Goal: Transaction & Acquisition: Purchase product/service

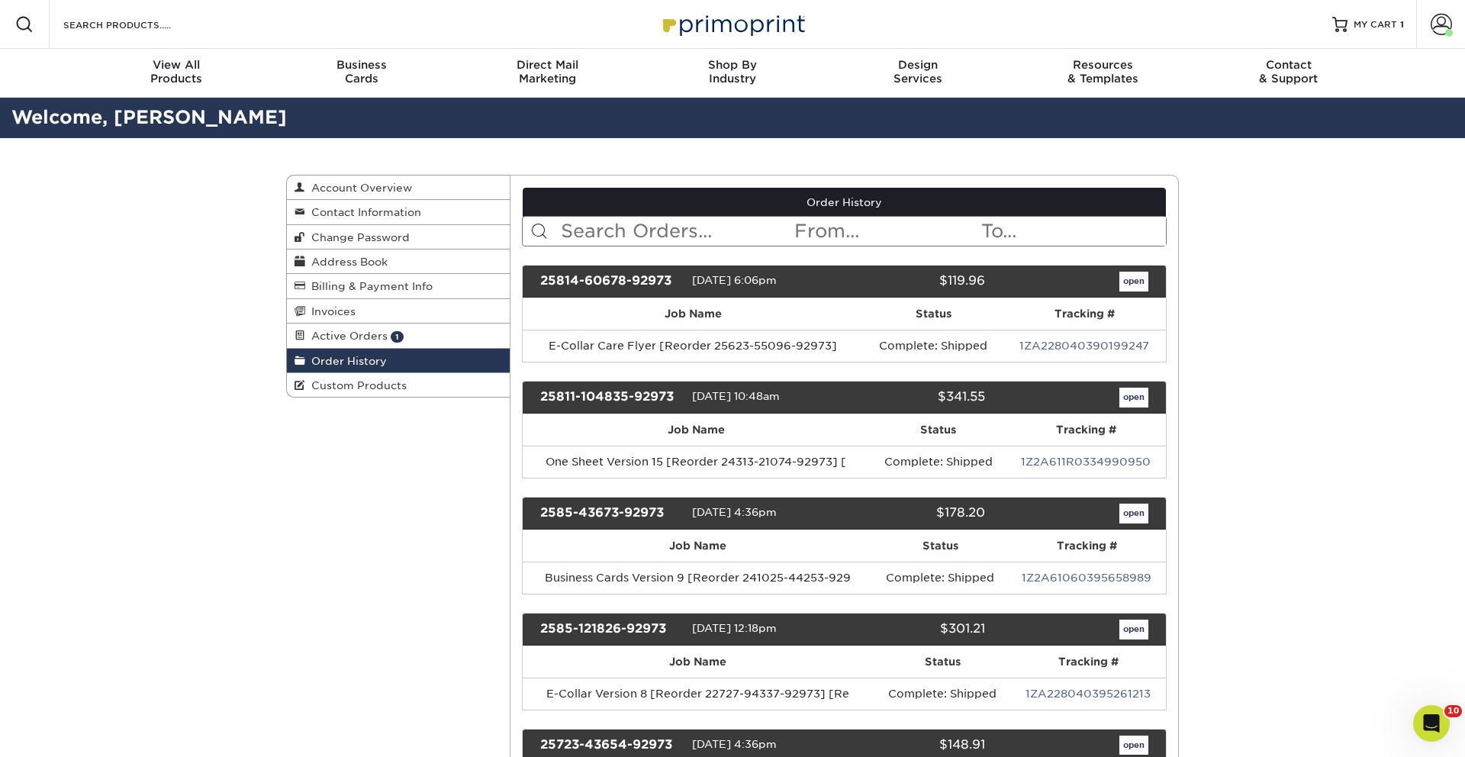
click at [739, 231] on input "text" at bounding box center [676, 231] width 234 height 29
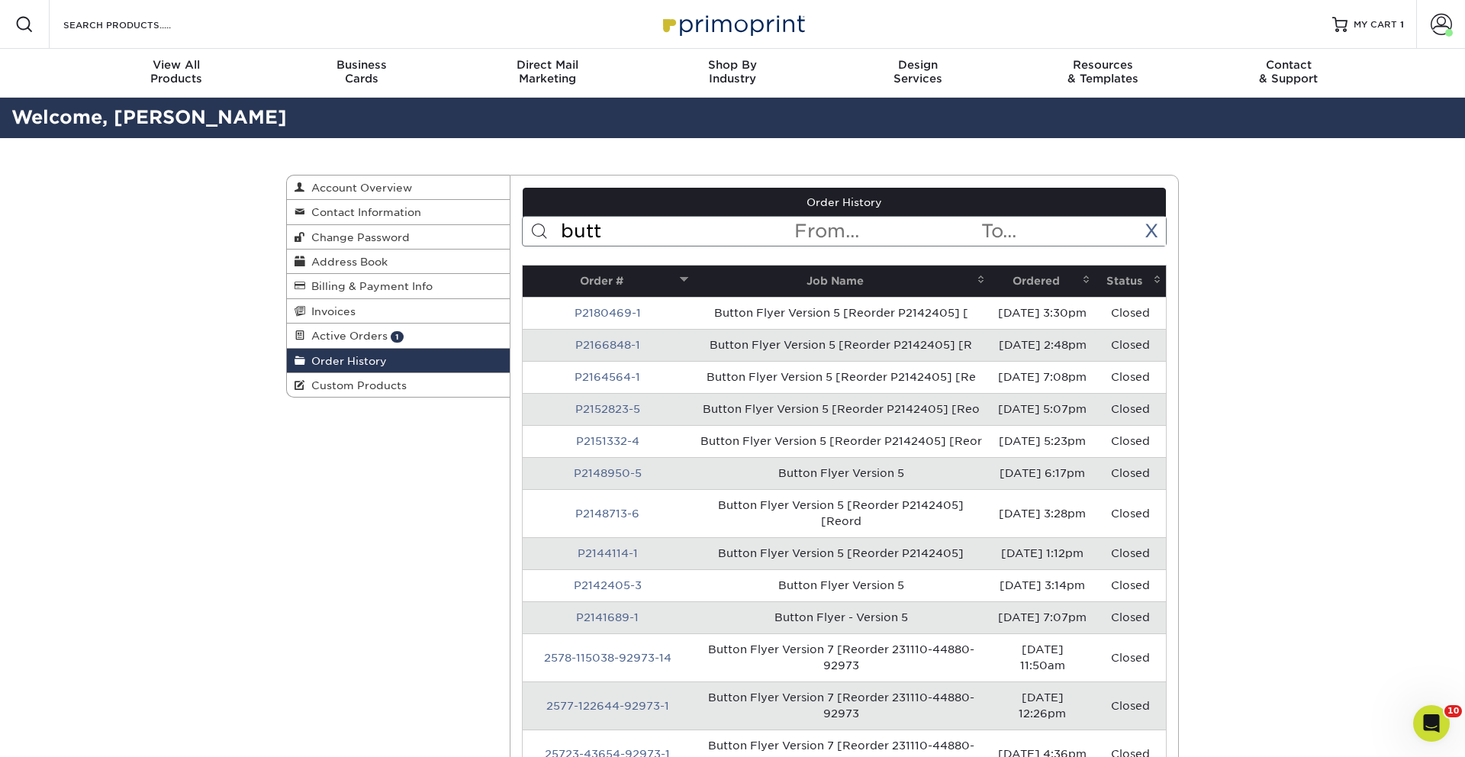
type input "butt"
click at [1036, 274] on th "Ordered" at bounding box center [1042, 281] width 105 height 31
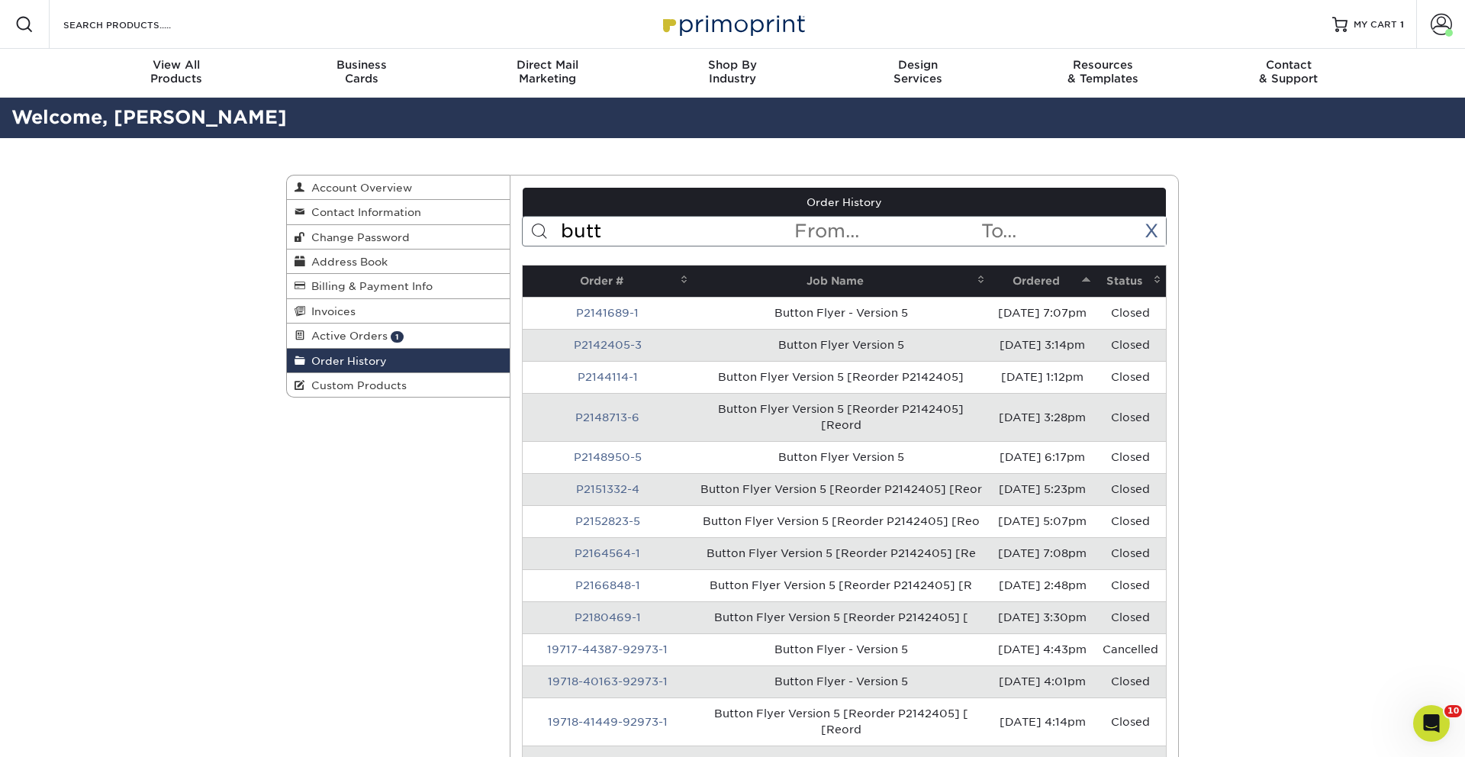
click at [1036, 274] on th "Ordered" at bounding box center [1042, 281] width 105 height 31
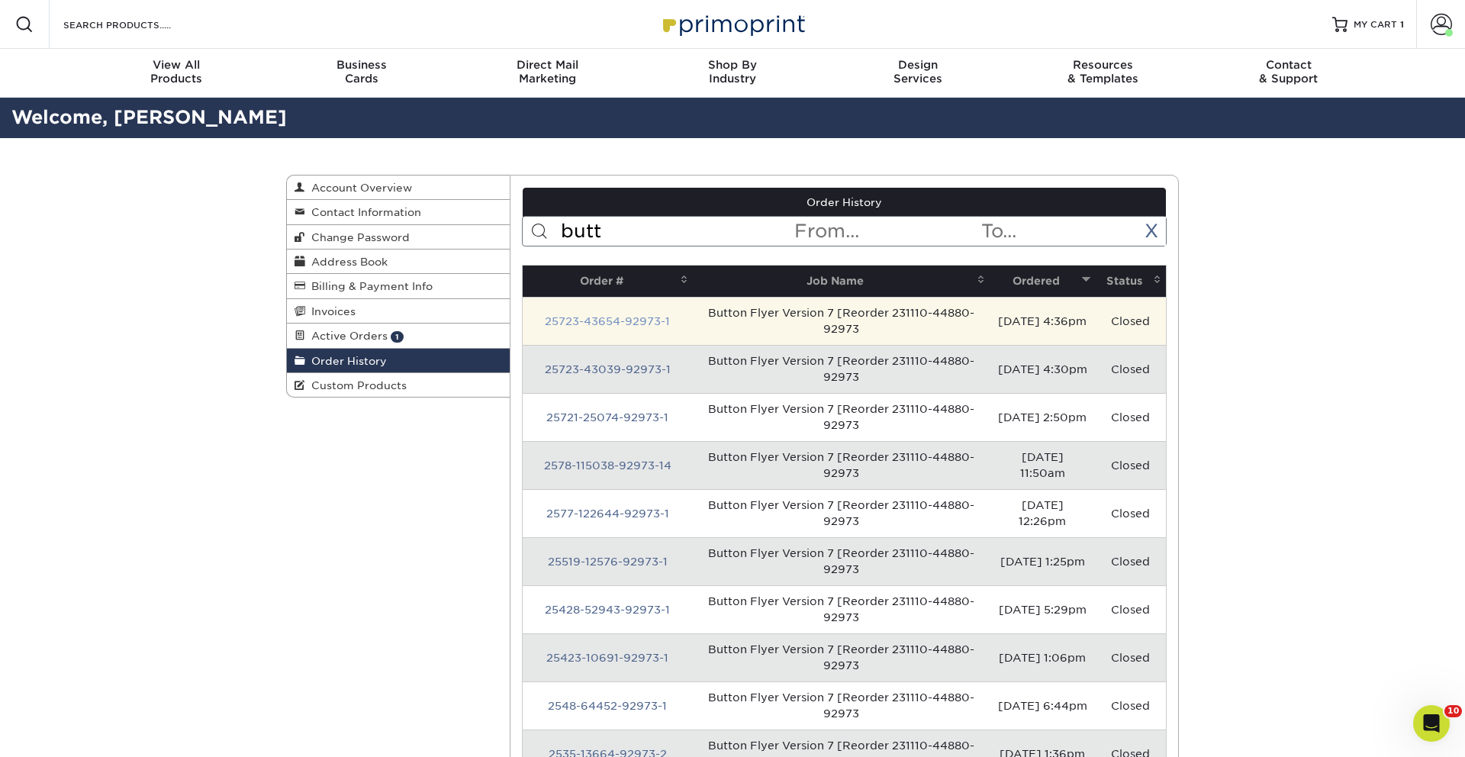
click at [588, 321] on link "25723-43654-92973-1" at bounding box center [607, 321] width 125 height 12
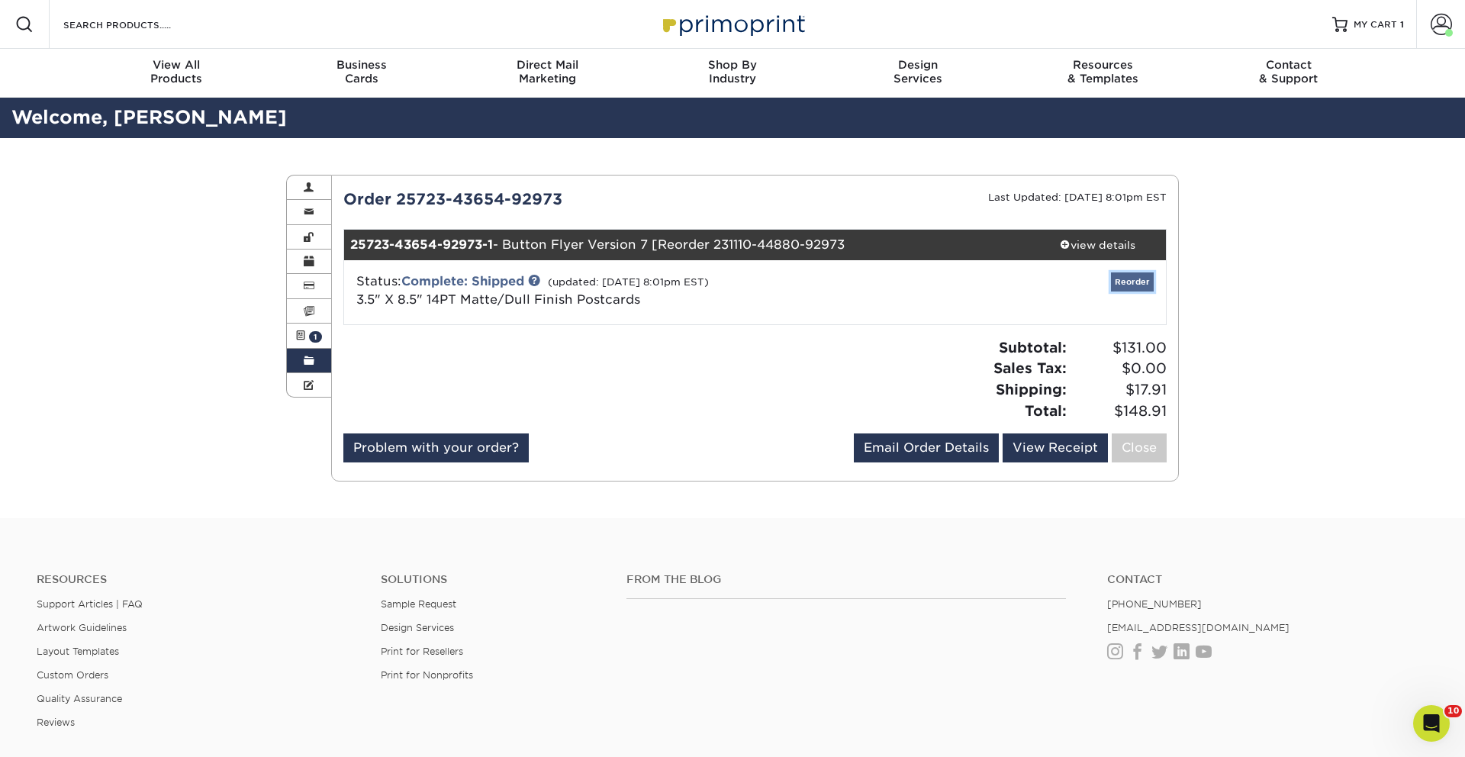
click at [1130, 285] on link "Reorder" at bounding box center [1132, 281] width 43 height 19
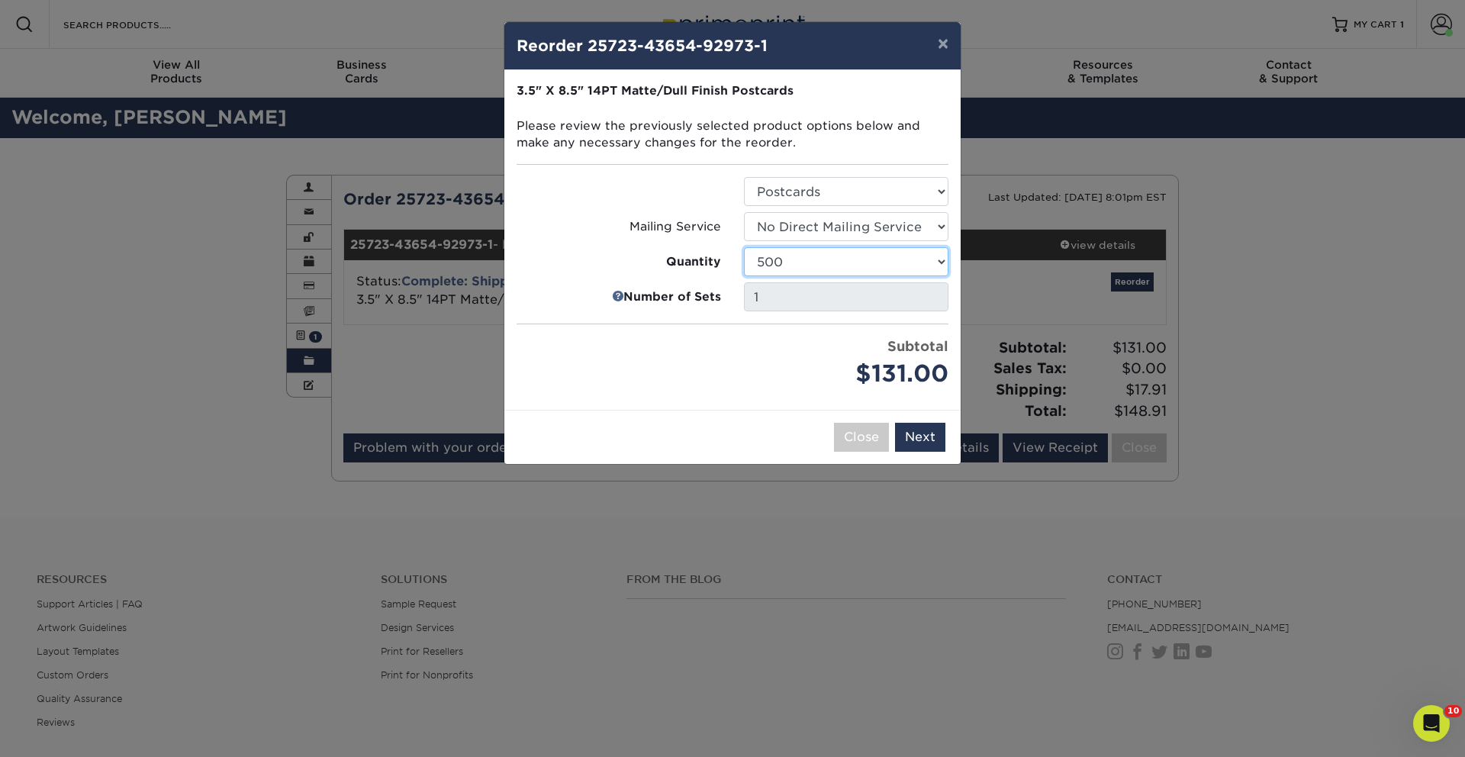
click at [804, 259] on select "100 250 500 1000 2500 5000 10000 15000 20000 25000 30000 35000 40000 45000 5000…" at bounding box center [846, 261] width 205 height 29
select select "52e3d710-0e8f-4d4d-8560-7d4d8655be69"
click at [744, 247] on select "100 250 500 1000 2500 5000 10000 15000 20000 25000 30000 35000 40000 45000 5000…" at bounding box center [846, 261] width 205 height 29
click at [910, 430] on button "Next" at bounding box center [920, 437] width 50 height 29
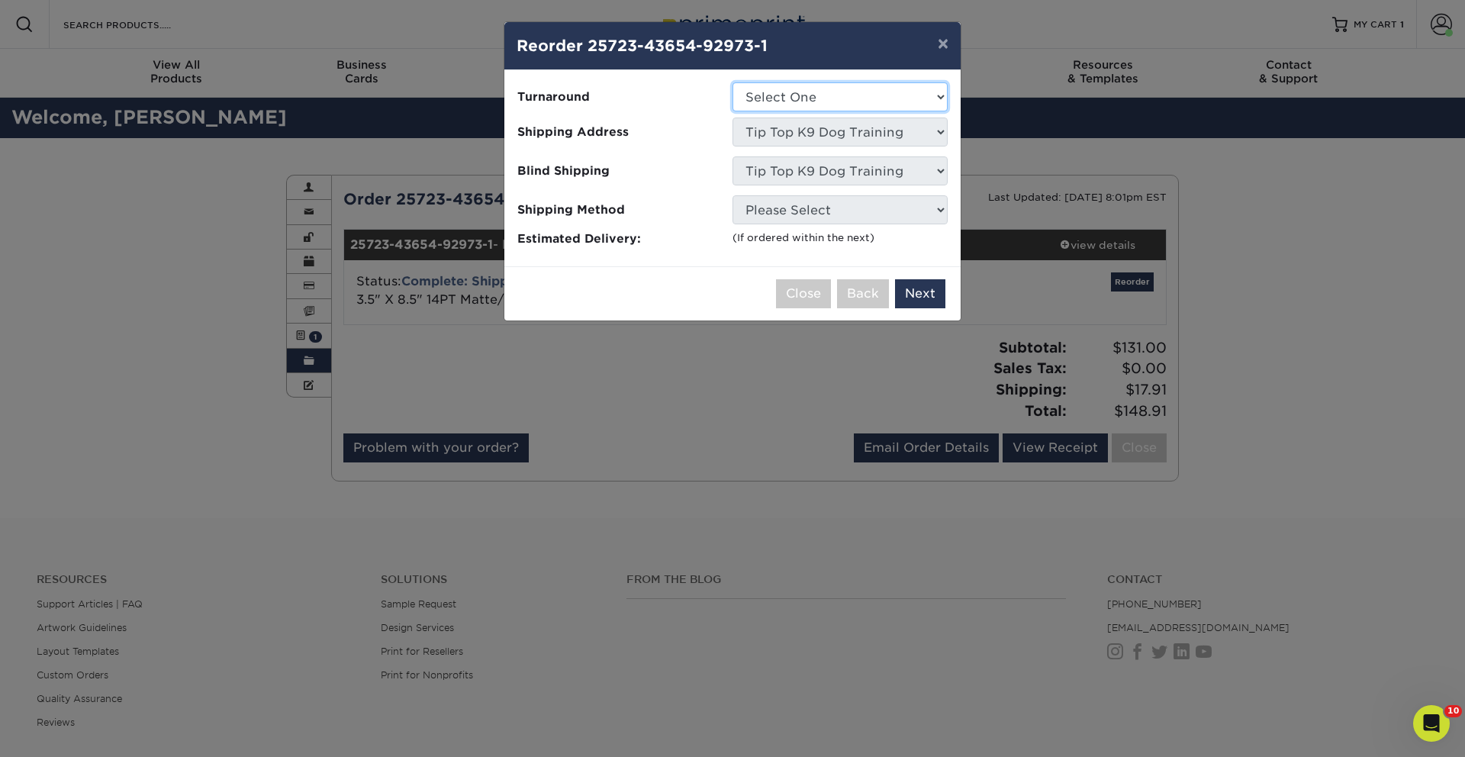
click at [843, 105] on select "Select One 2-4 Business Days 2 Day Next Business Day" at bounding box center [840, 96] width 215 height 29
select select "709109be-5dae-47dc-8568-f4af29d3caea"
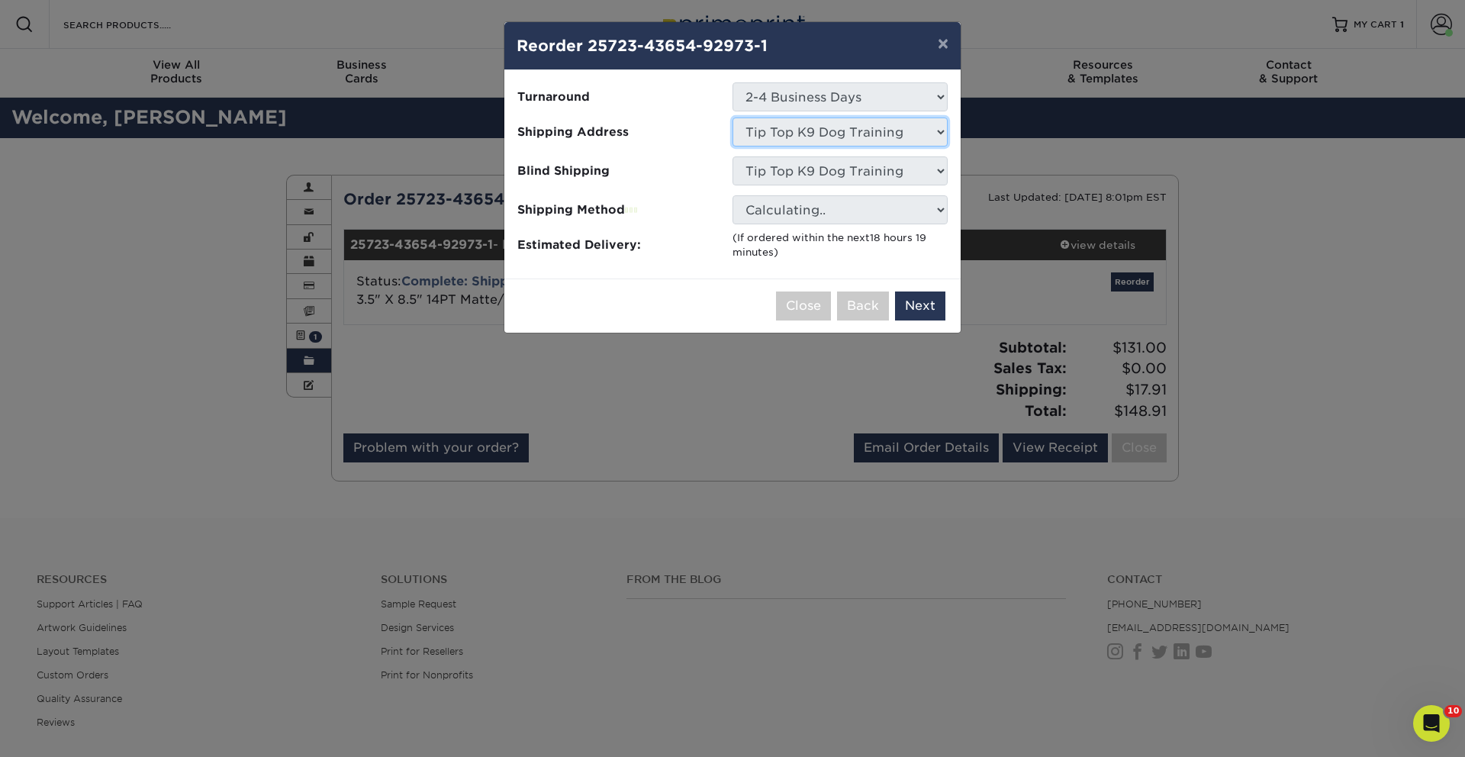
click at [854, 134] on select "Select One Adam Willbourn-Owasso Aj Idaho aprilmethven Ashleigh Hart - Orlando,…" at bounding box center [840, 132] width 215 height 29
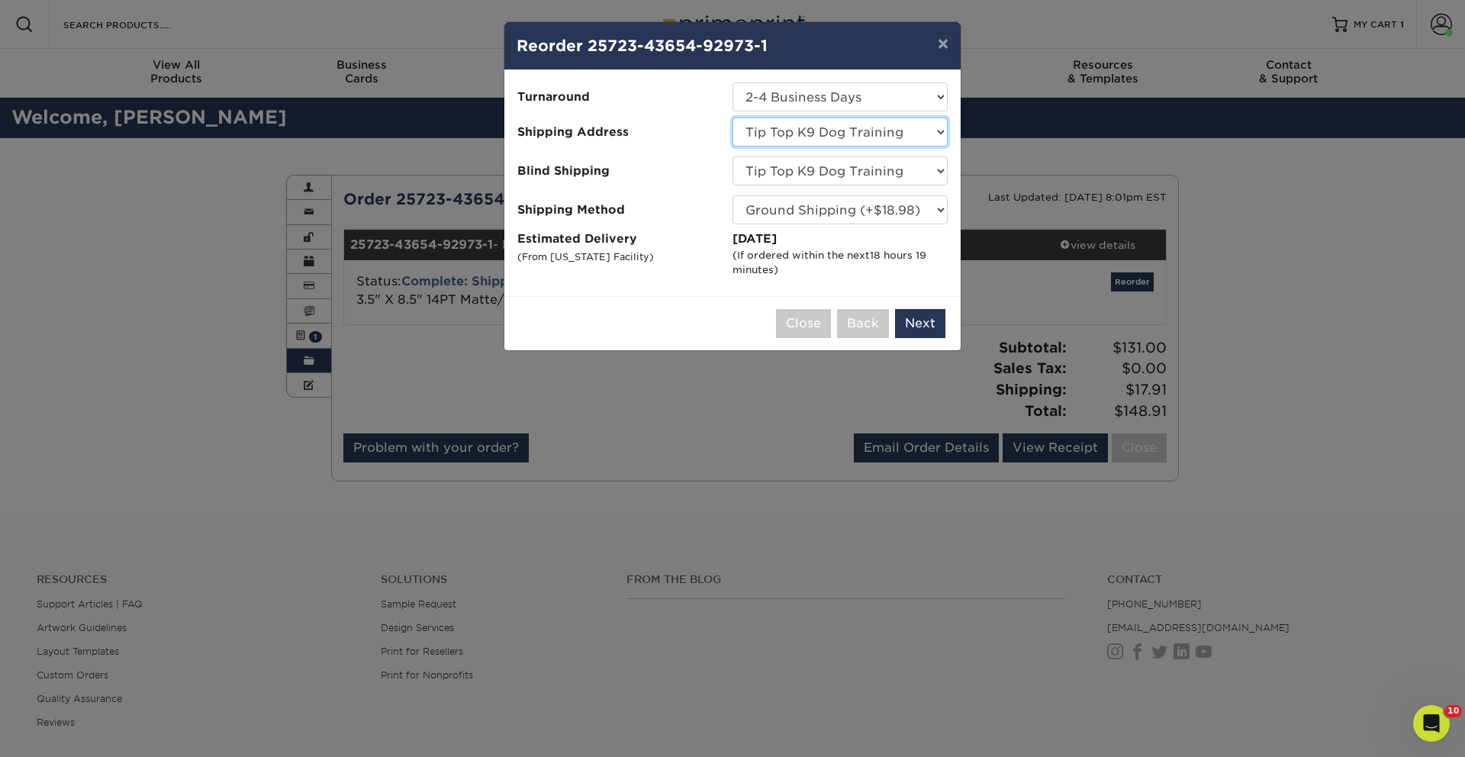
select select "262188"
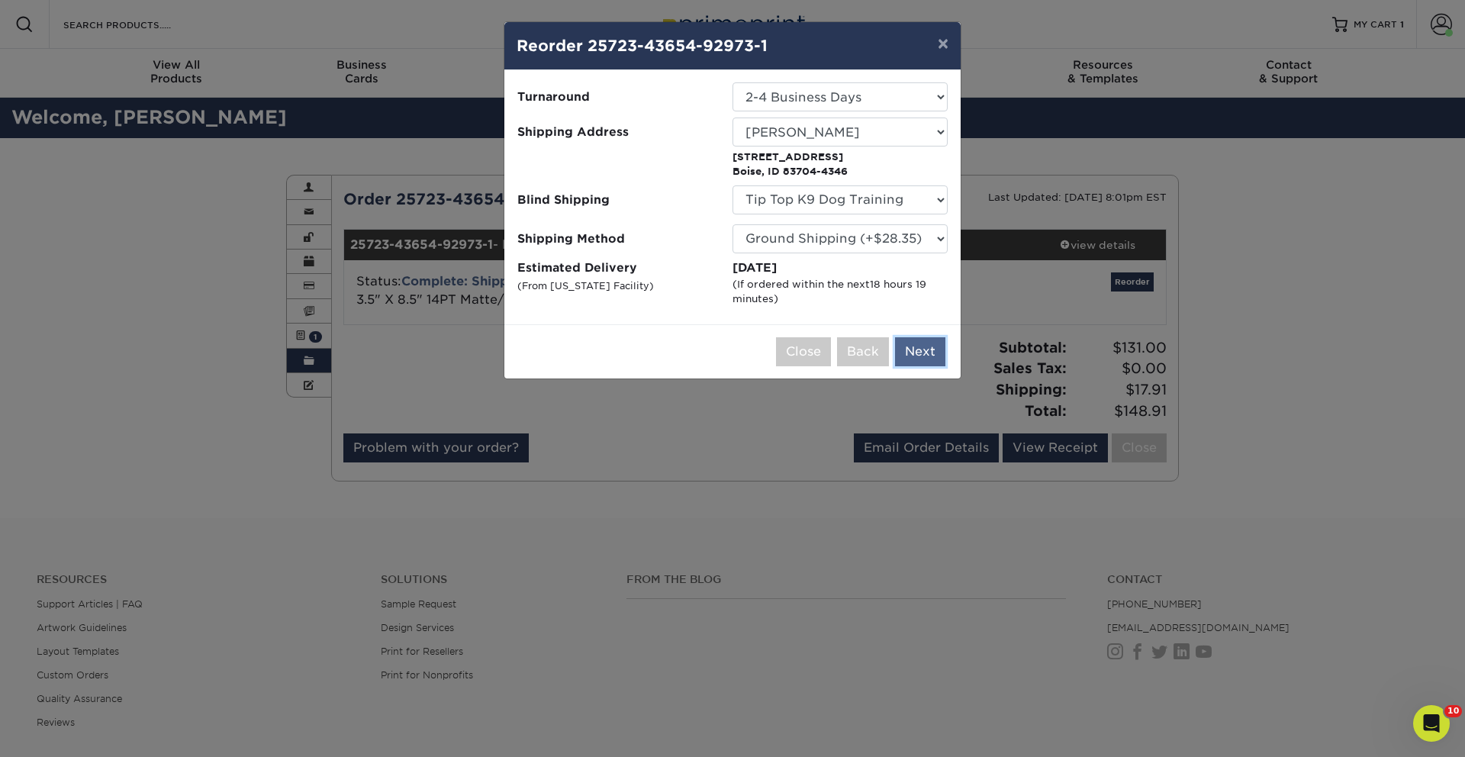
click at [917, 351] on button "Next" at bounding box center [920, 351] width 50 height 29
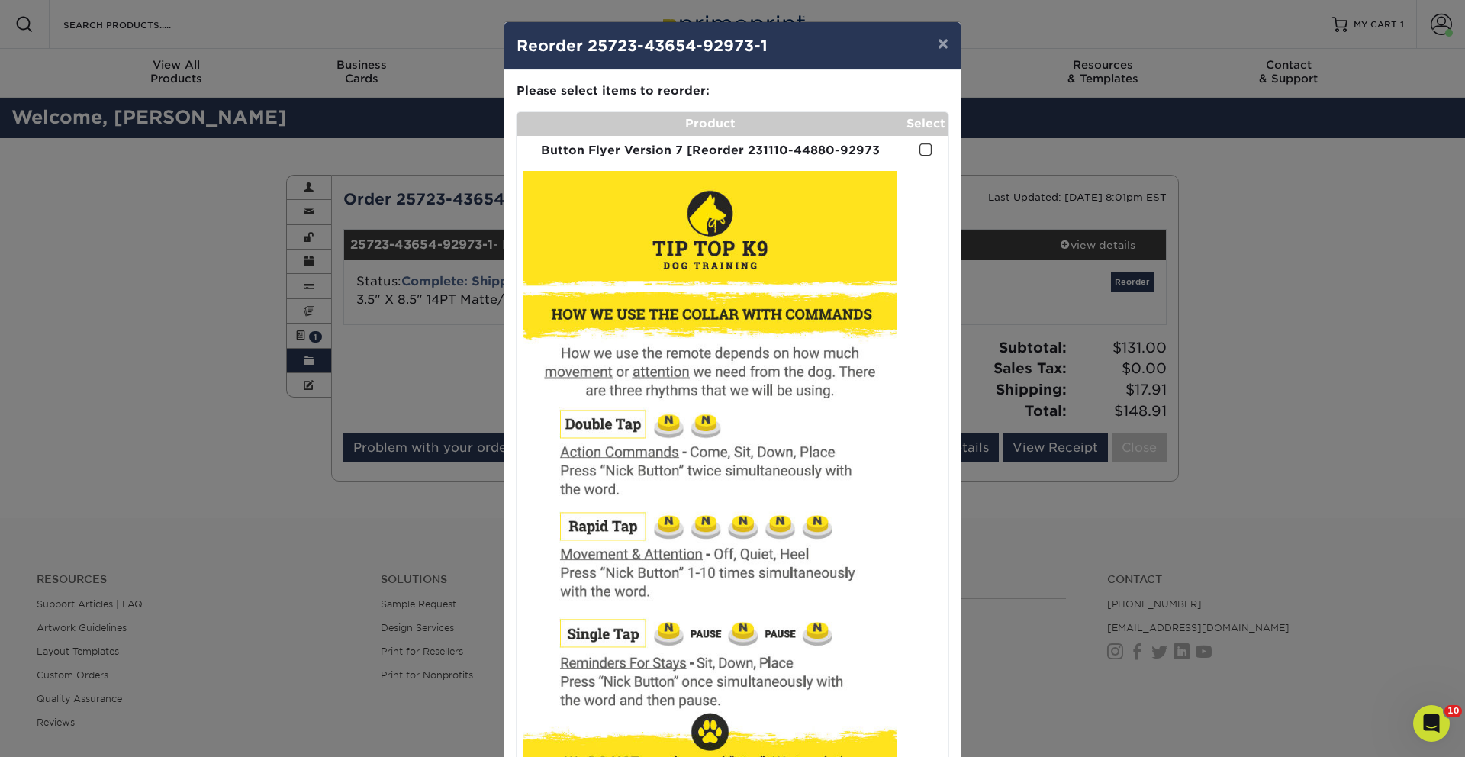
drag, startPoint x: 926, startPoint y: 151, endPoint x: 927, endPoint y: 221, distance: 69.5
click at [926, 151] on span at bounding box center [926, 150] width 13 height 14
click at [0, 0] on input "checkbox" at bounding box center [0, 0] width 0 height 0
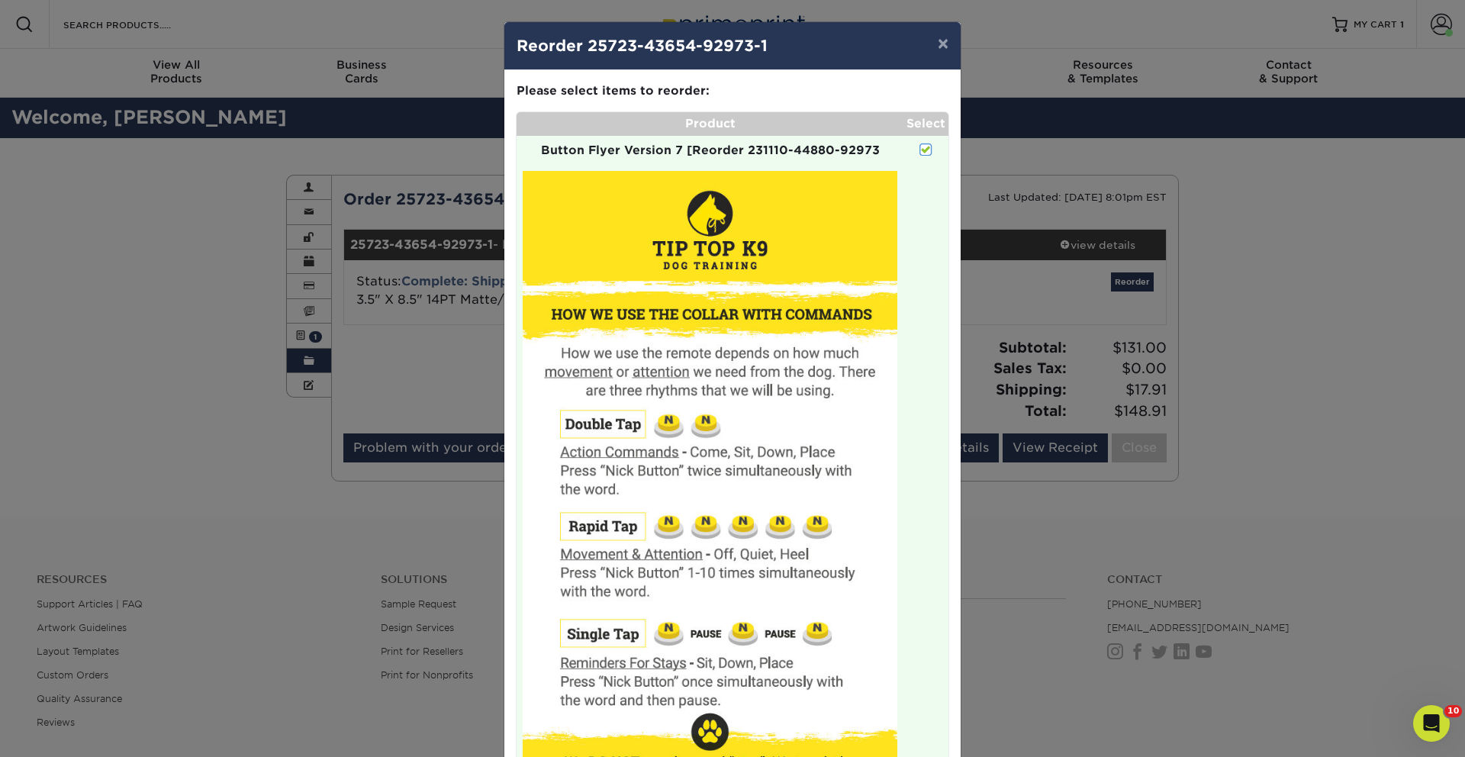
scroll to position [401, 0]
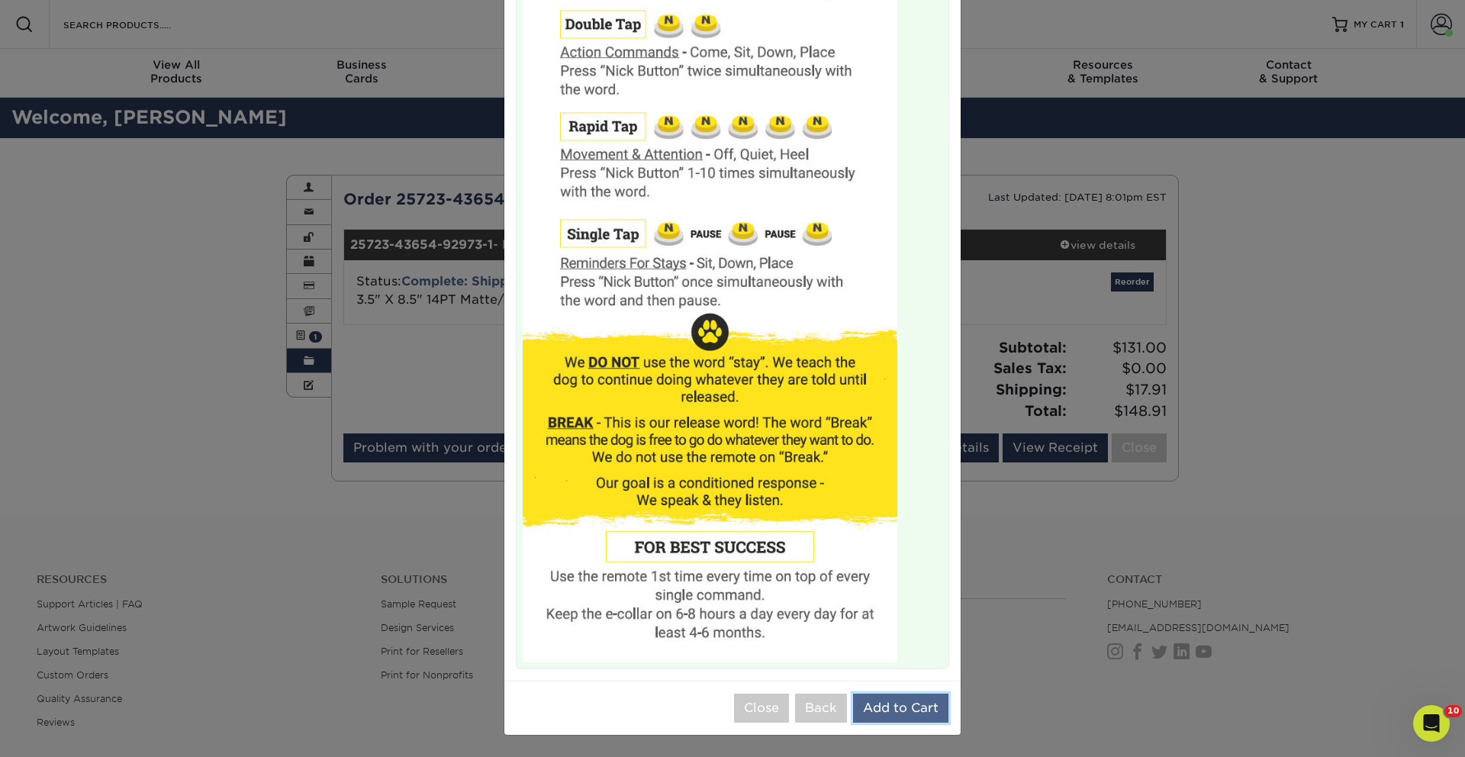
click at [906, 711] on button "Add to Cart" at bounding box center [900, 708] width 95 height 29
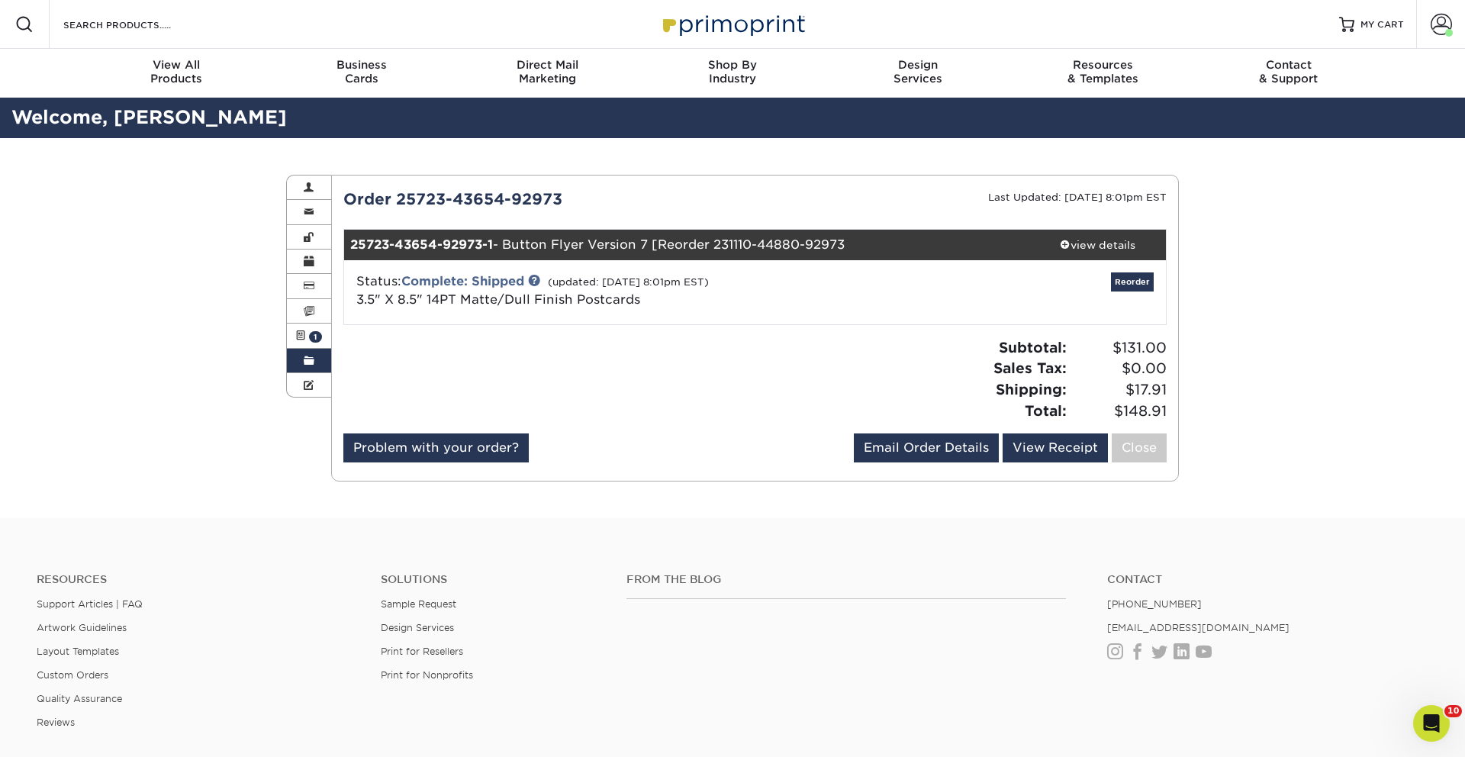
click at [938, 403] on div "Subtotal: $131.00 Sales Tax: $0.00 Shipping: $17.91 Total: $148.91" at bounding box center [967, 379] width 424 height 84
click at [1371, 33] on link "MY CART" at bounding box center [1371, 24] width 65 height 49
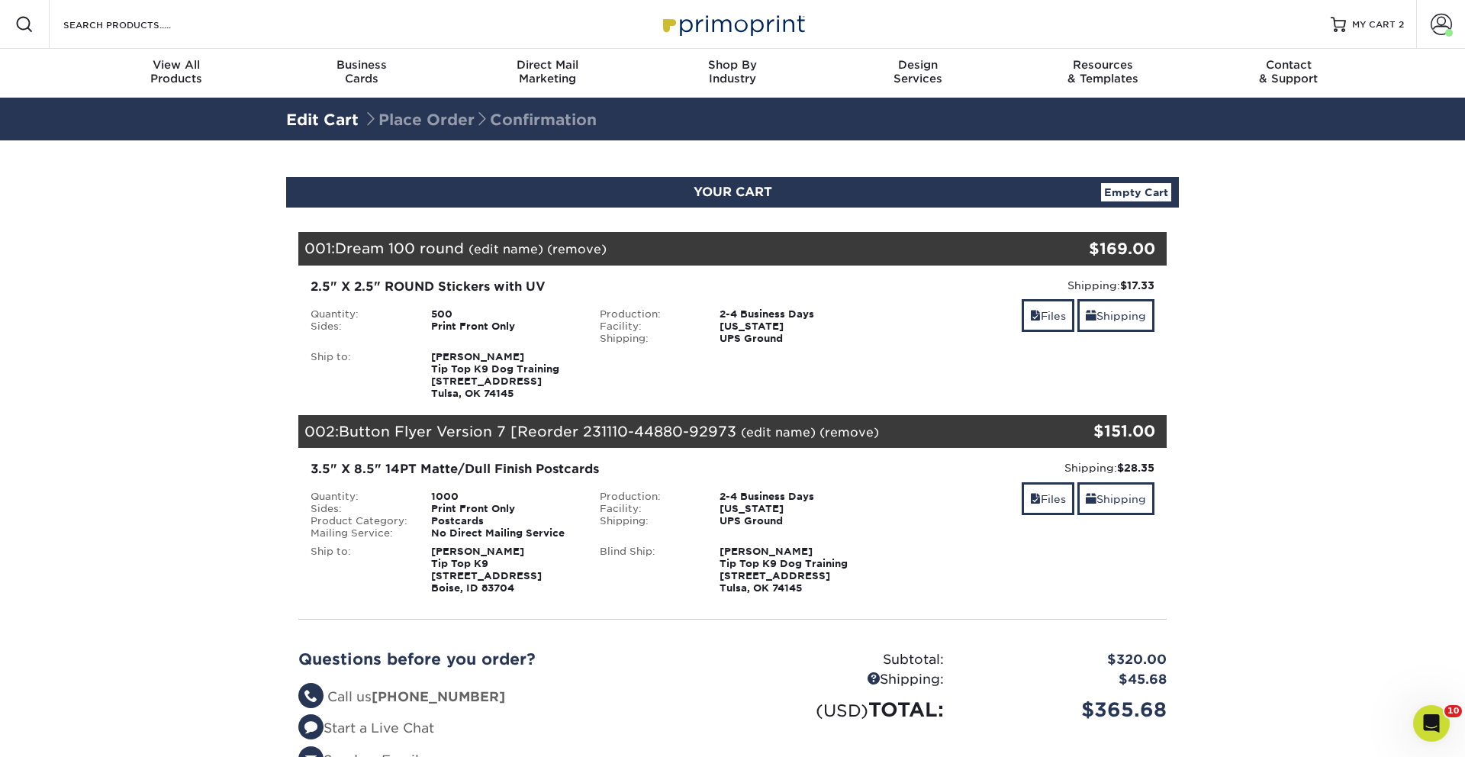
drag, startPoint x: 1462, startPoint y: 511, endPoint x: 1344, endPoint y: 488, distance: 120.6
click at [1449, 509] on section "YOUR CART Empty Cart Your Cart is Empty View Account Active Orders Order Histor…" at bounding box center [732, 512] width 1465 height 744
click at [1151, 187] on link "Empty Cart" at bounding box center [1136, 192] width 70 height 18
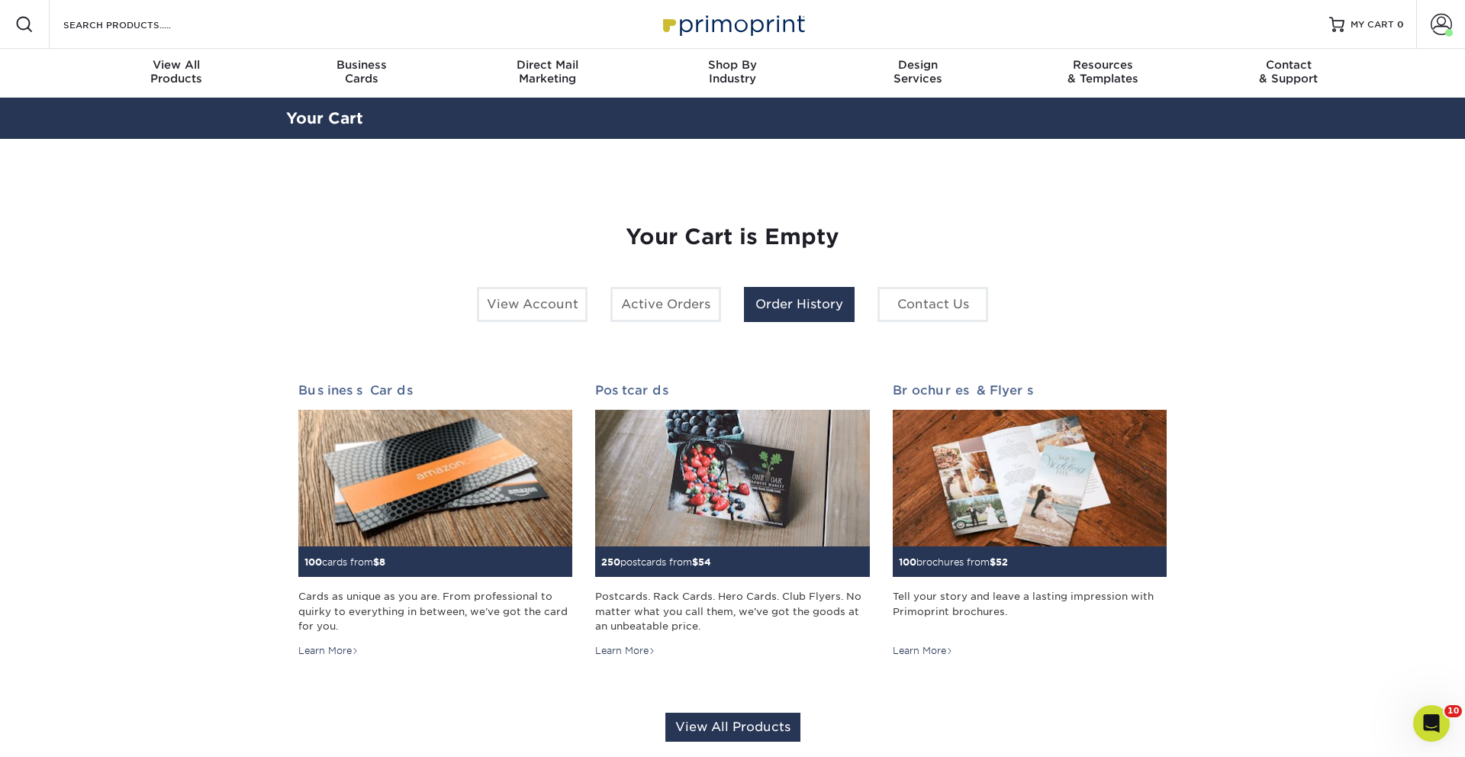
click at [797, 303] on link "Order History" at bounding box center [799, 304] width 111 height 35
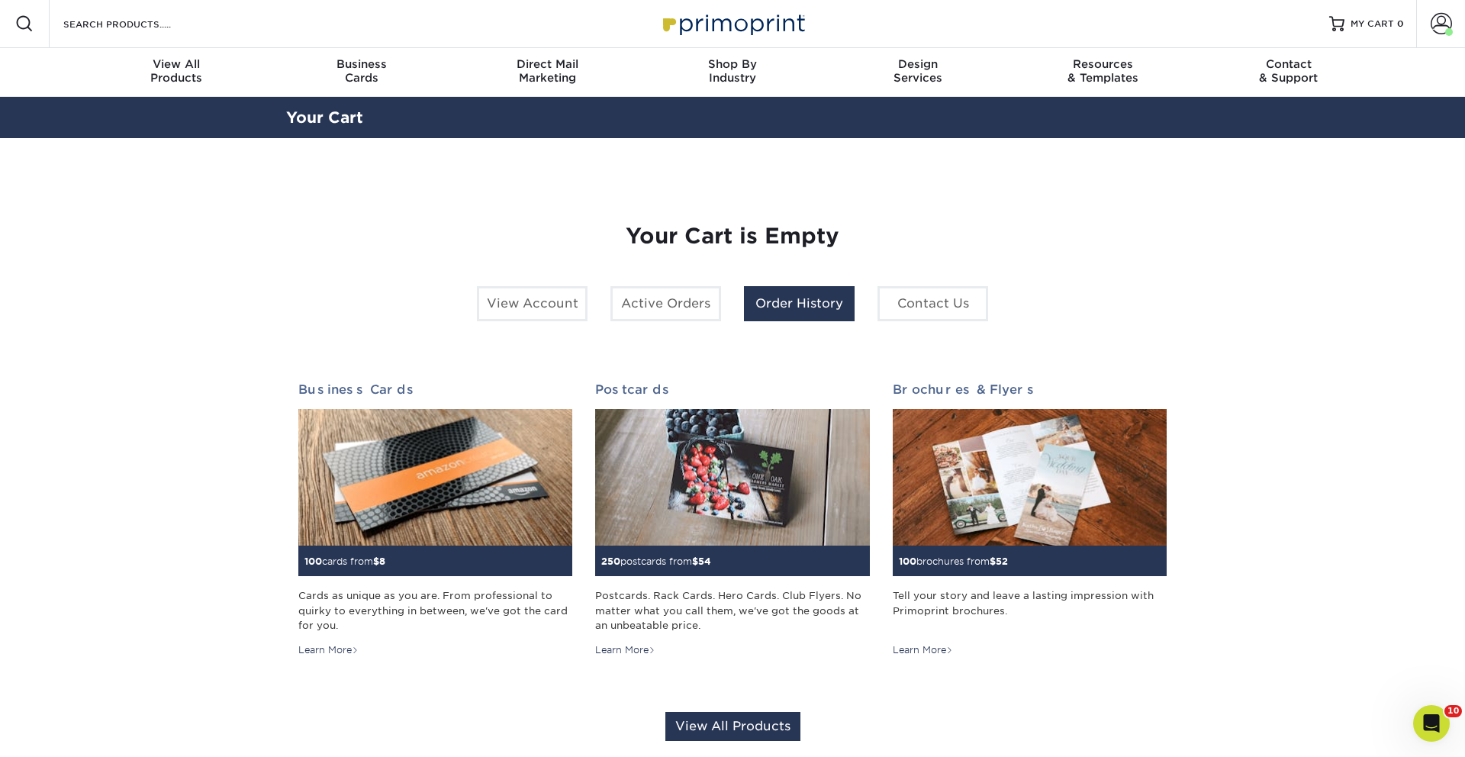
click at [781, 299] on link "Order History" at bounding box center [799, 303] width 111 height 35
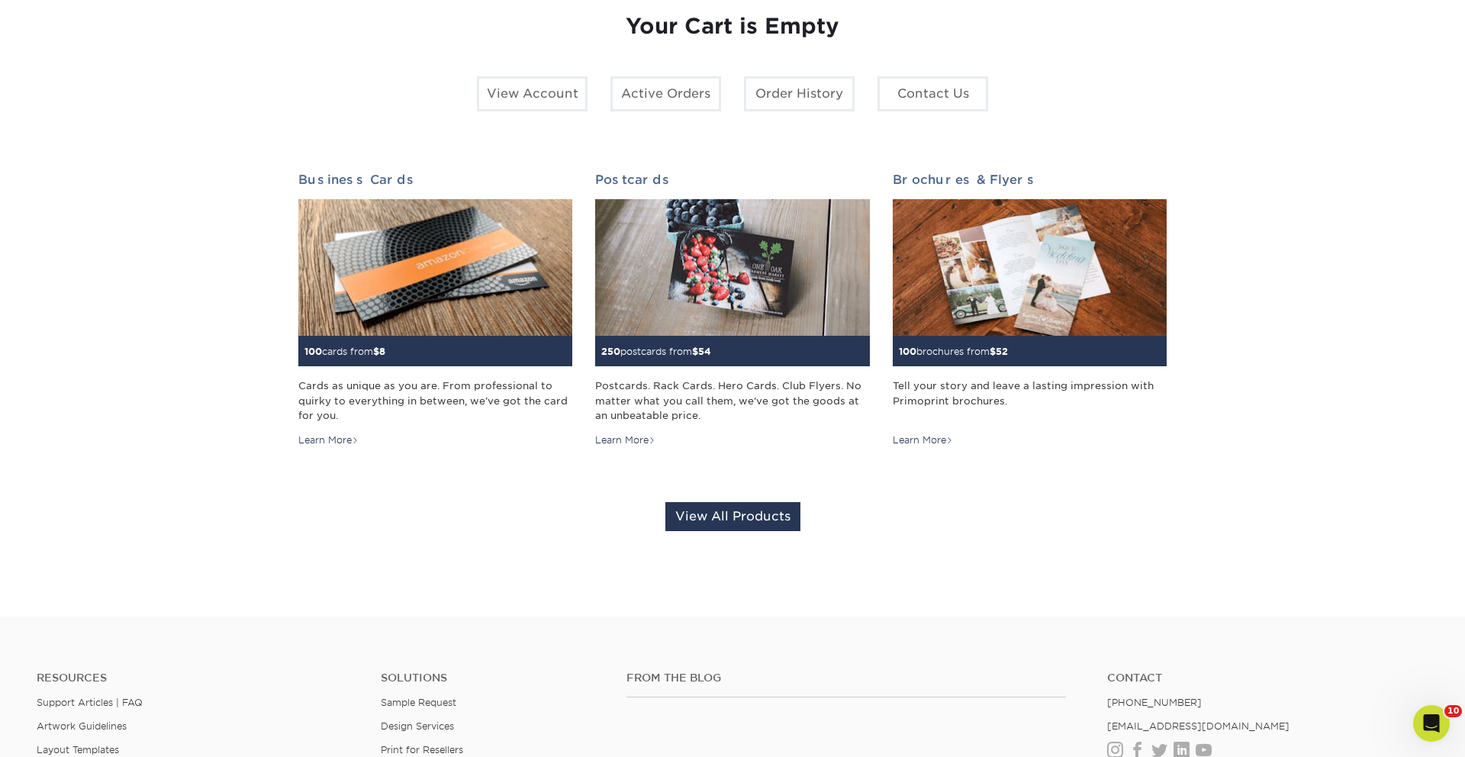
scroll to position [214, 0]
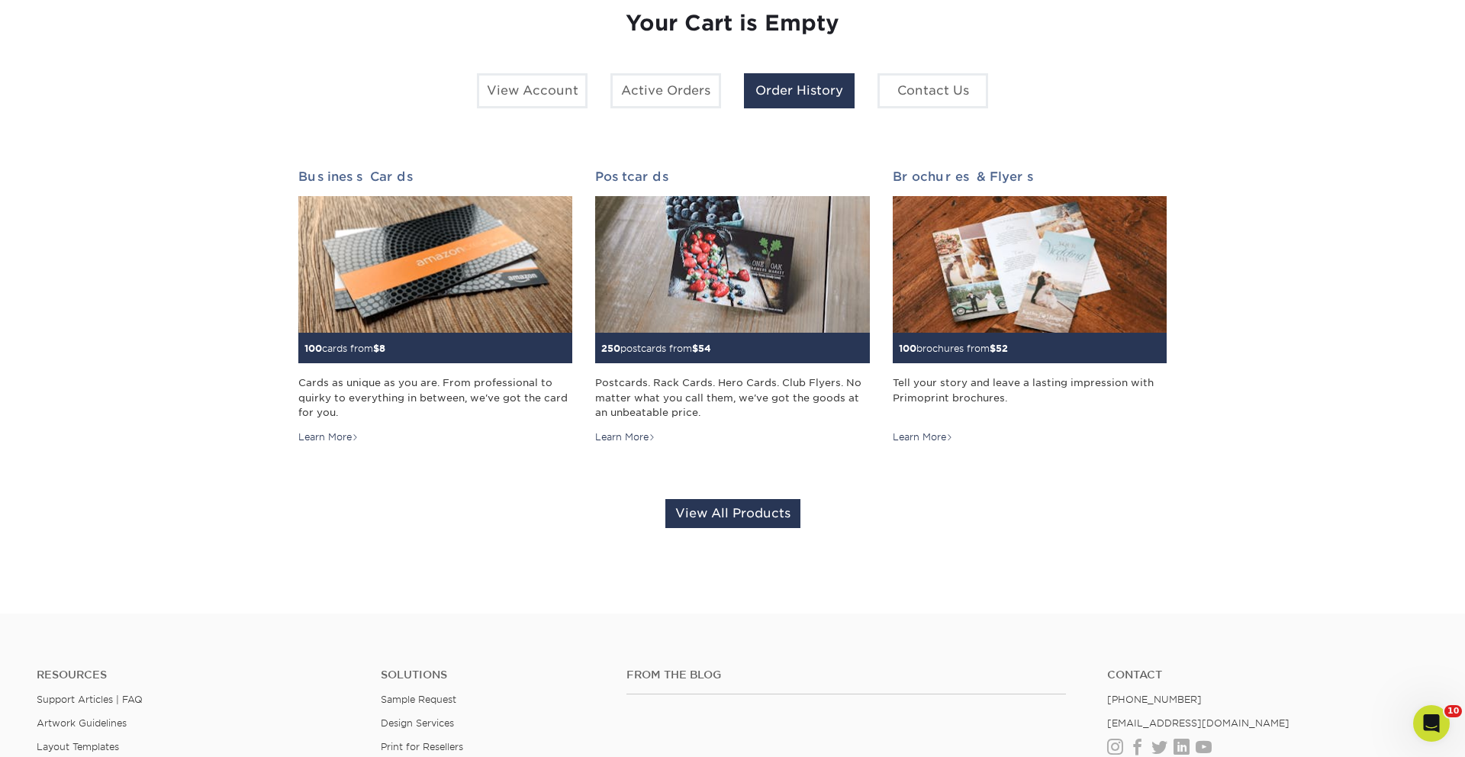
click at [820, 92] on link "Order History" at bounding box center [799, 90] width 111 height 35
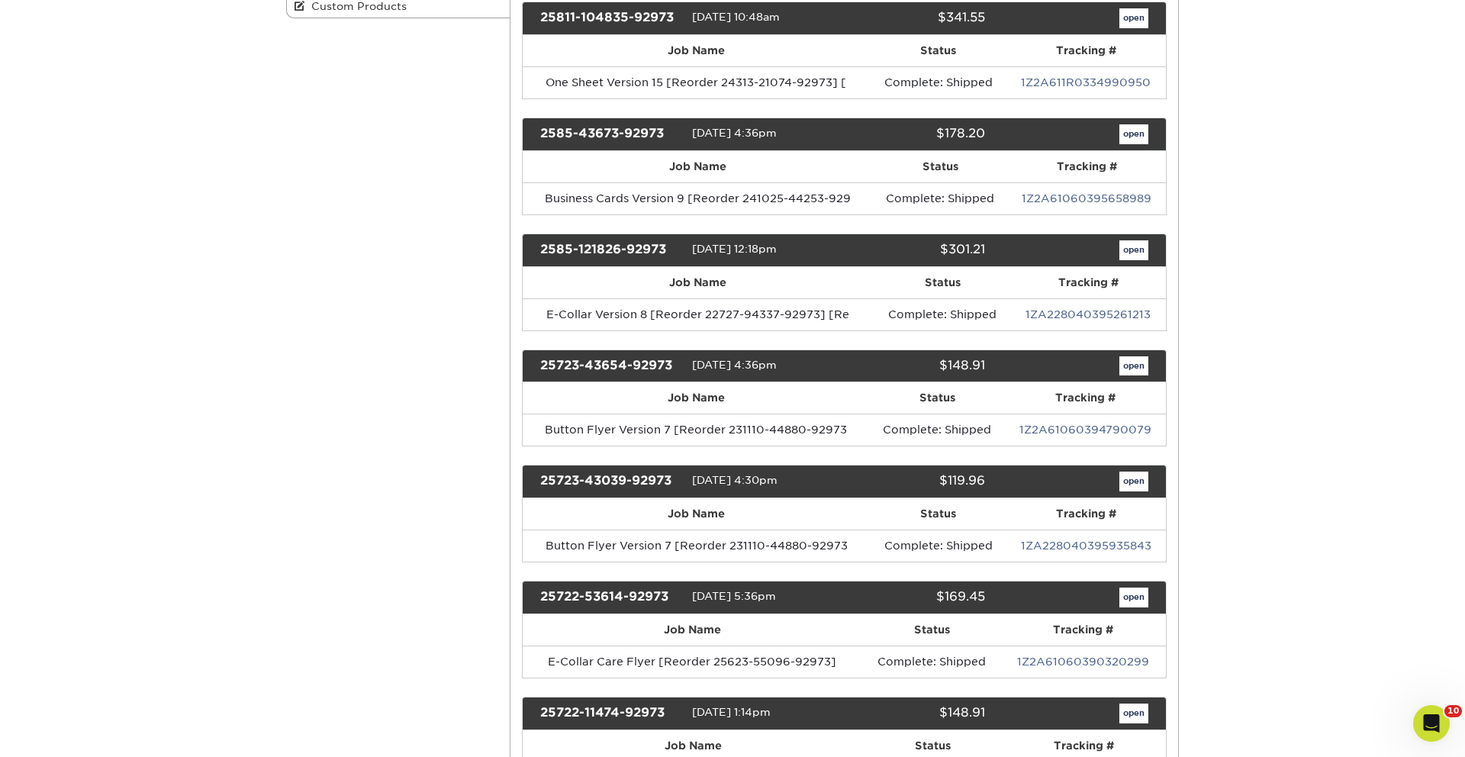
scroll to position [402, 0]
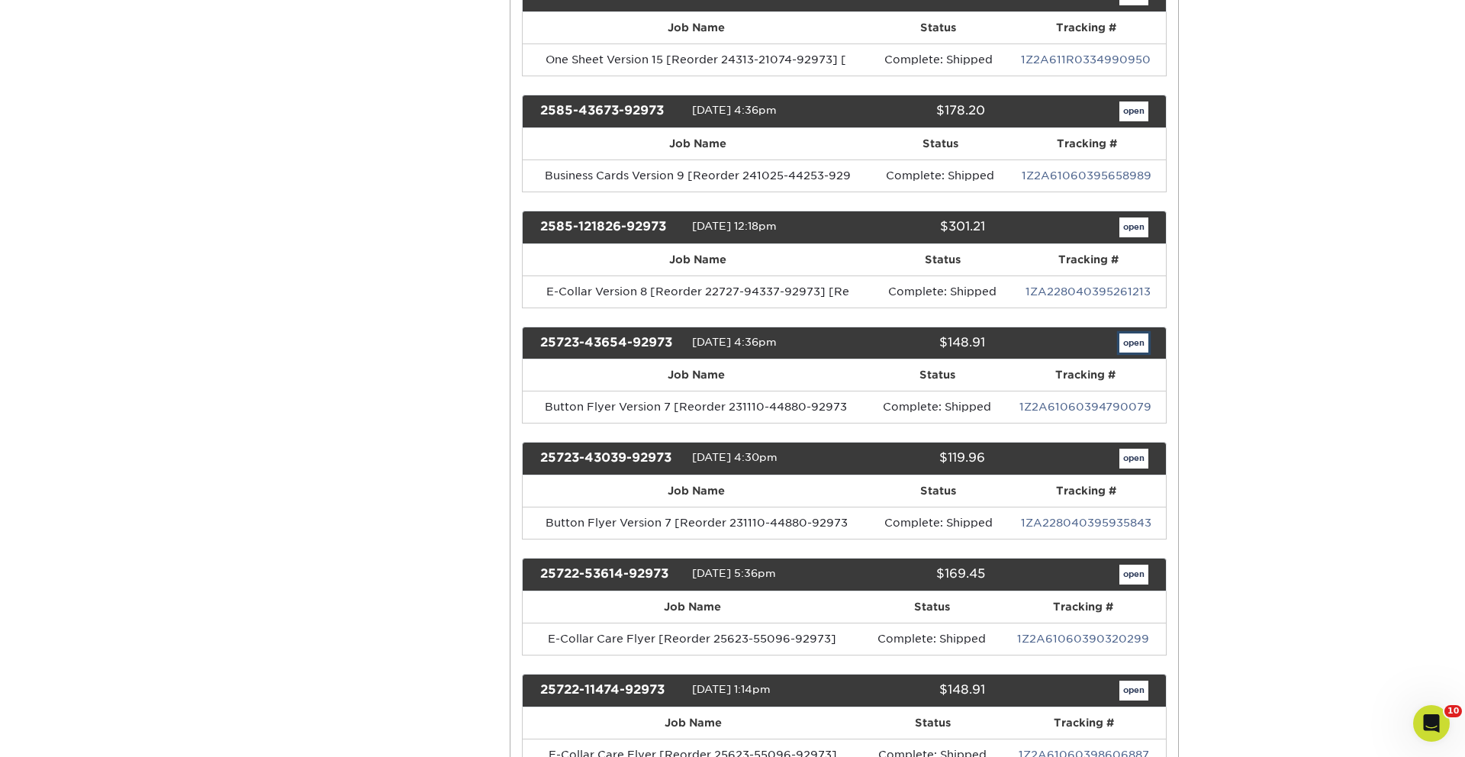
click at [1142, 350] on link "open" at bounding box center [1134, 343] width 29 height 20
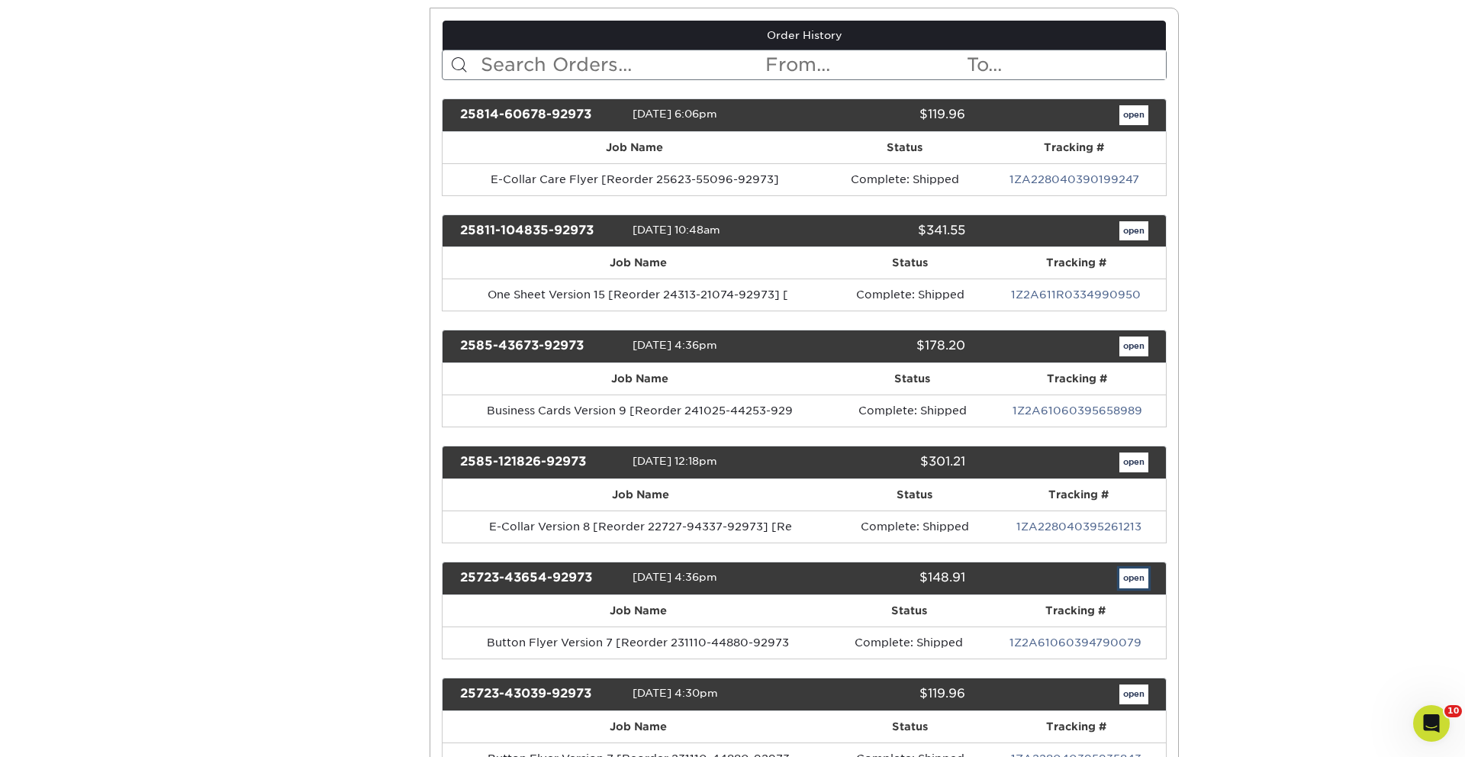
scroll to position [0, 0]
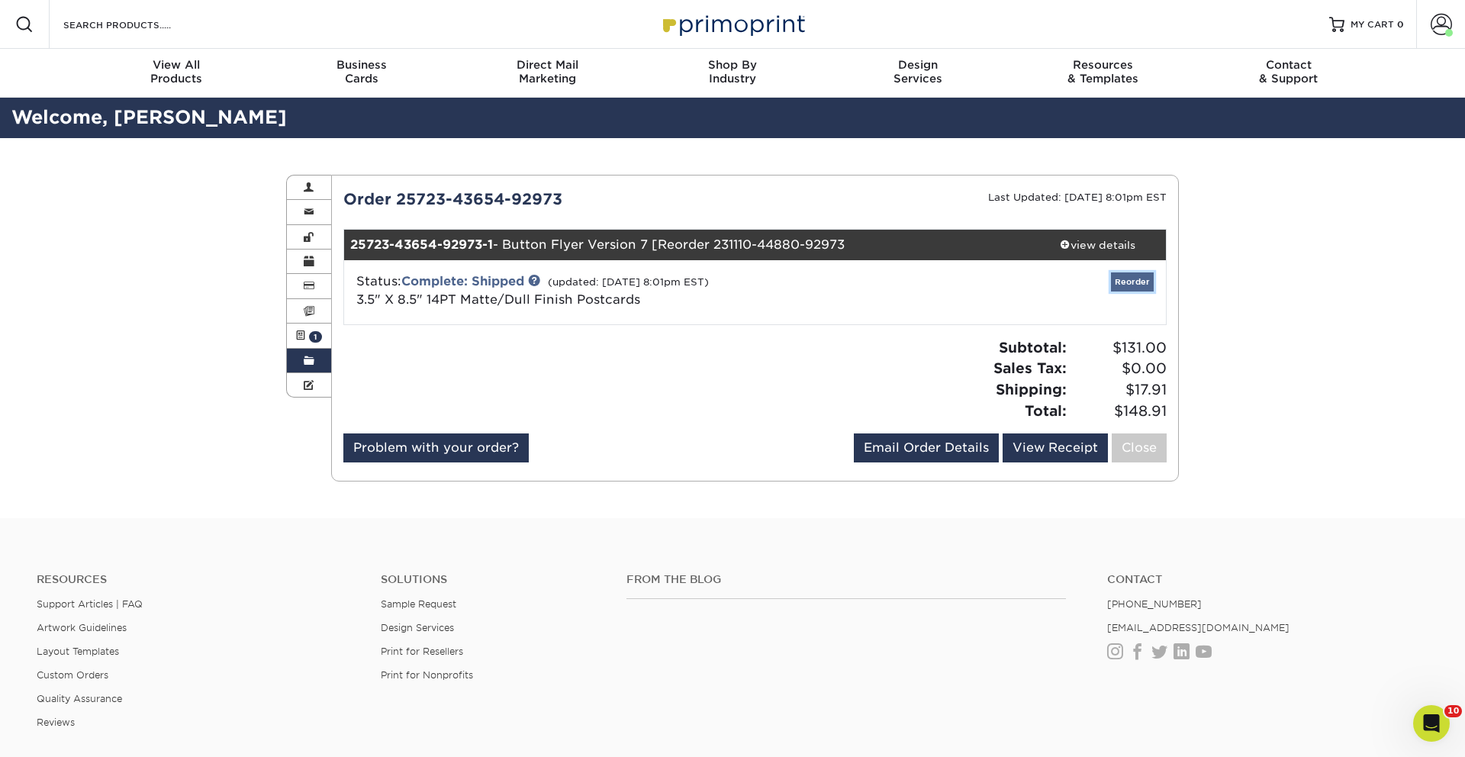
click at [1120, 272] on link "Reorder" at bounding box center [1132, 281] width 43 height 19
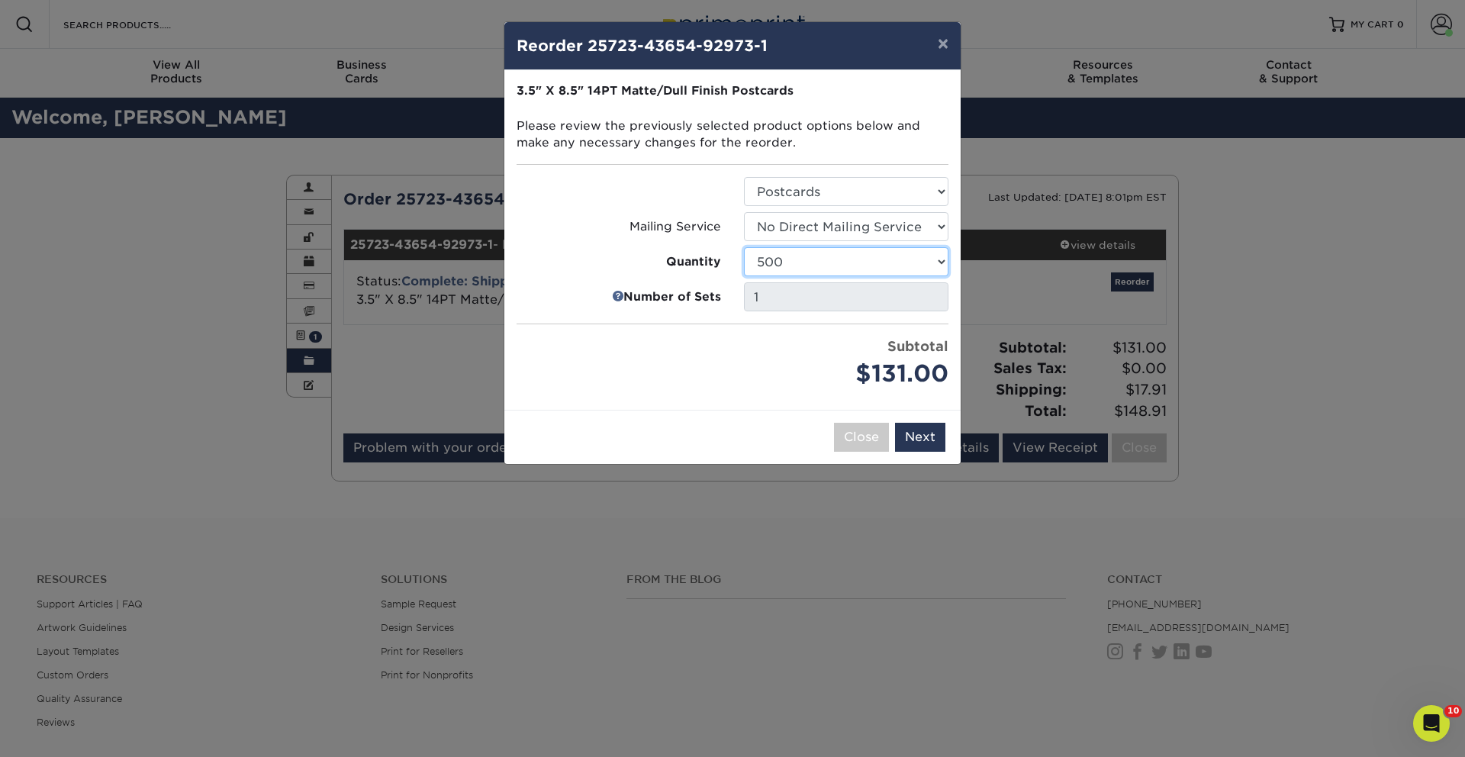
click at [816, 250] on select "100 250 500 1000 2500 5000 10000 15000 20000 25000 30000 35000 40000 45000 5000…" at bounding box center [846, 261] width 205 height 29
select select "52e3d710-0e8f-4d4d-8560-7d4d8655be69"
click at [744, 247] on select "100 250 500 1000 2500 5000 10000 15000 20000 25000 30000 35000 40000 45000 5000…" at bounding box center [846, 261] width 205 height 29
click at [930, 423] on button "Next" at bounding box center [920, 437] width 50 height 29
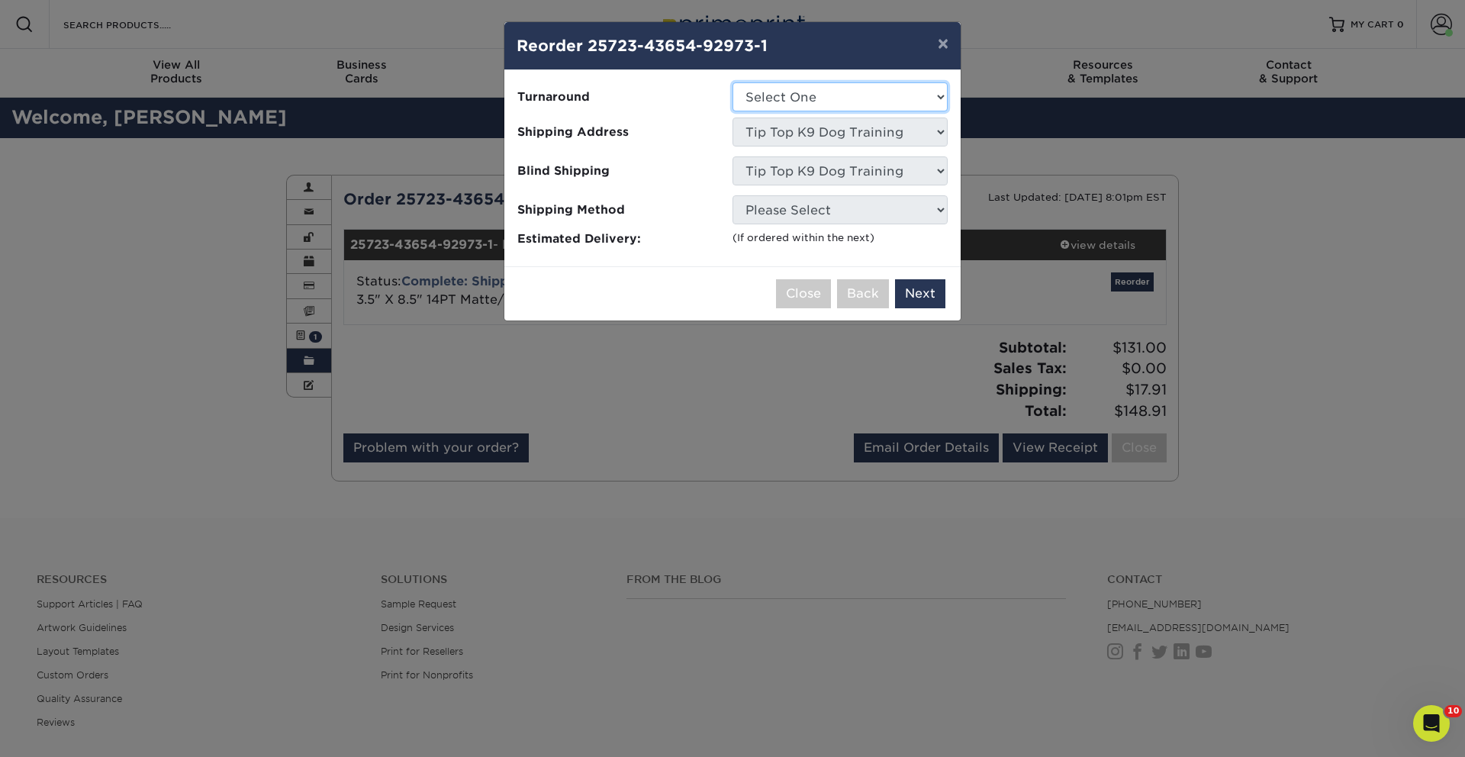
click at [839, 104] on select "Select One 2-4 Business Days 2 Day Next Business Day" at bounding box center [840, 96] width 215 height 29
select select "709109be-5dae-47dc-8568-f4af29d3caea"
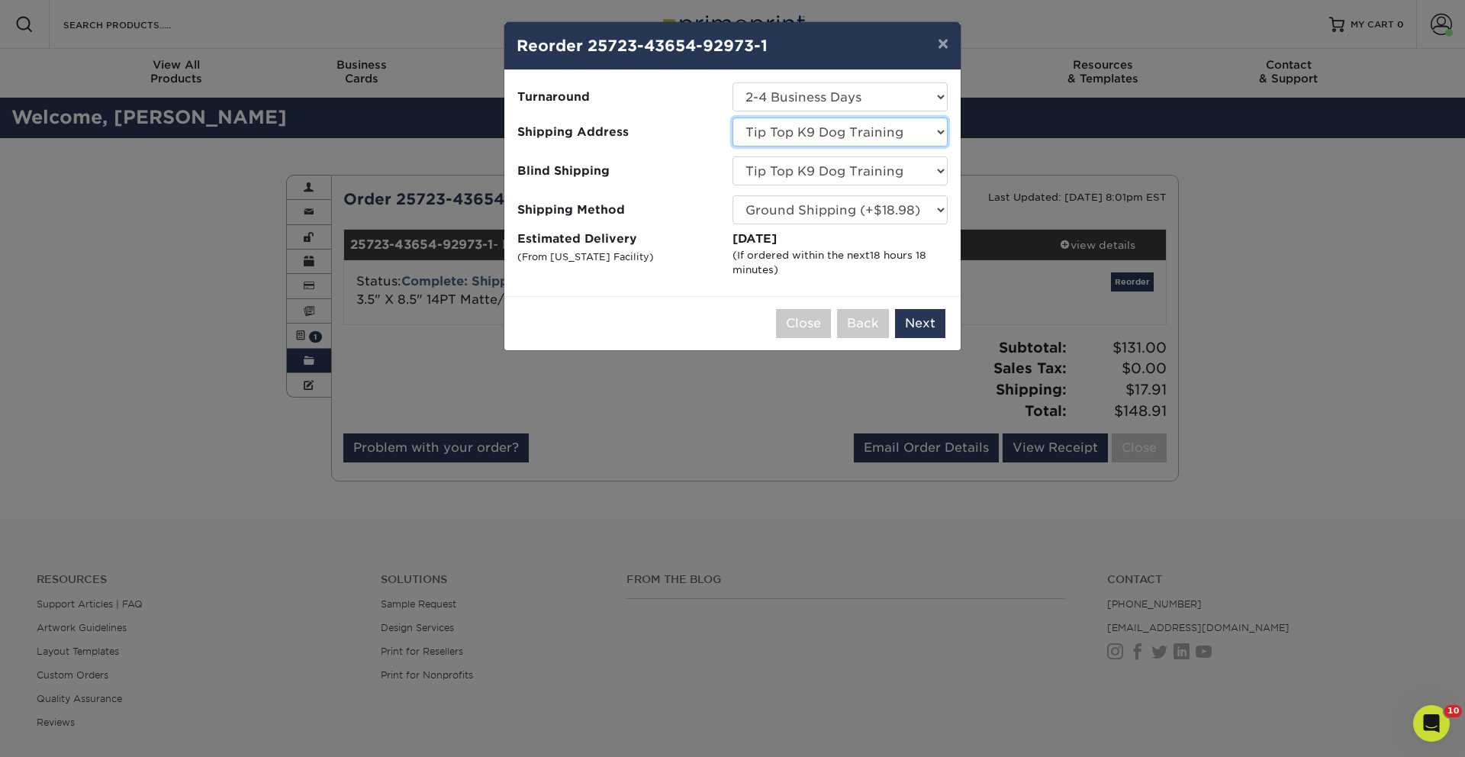
click at [787, 129] on select "Select One Adam Willbourn-Owasso Aj Idaho aprilmethven Ashleigh Hart - Orlando,…" at bounding box center [840, 132] width 215 height 29
select select "262188"
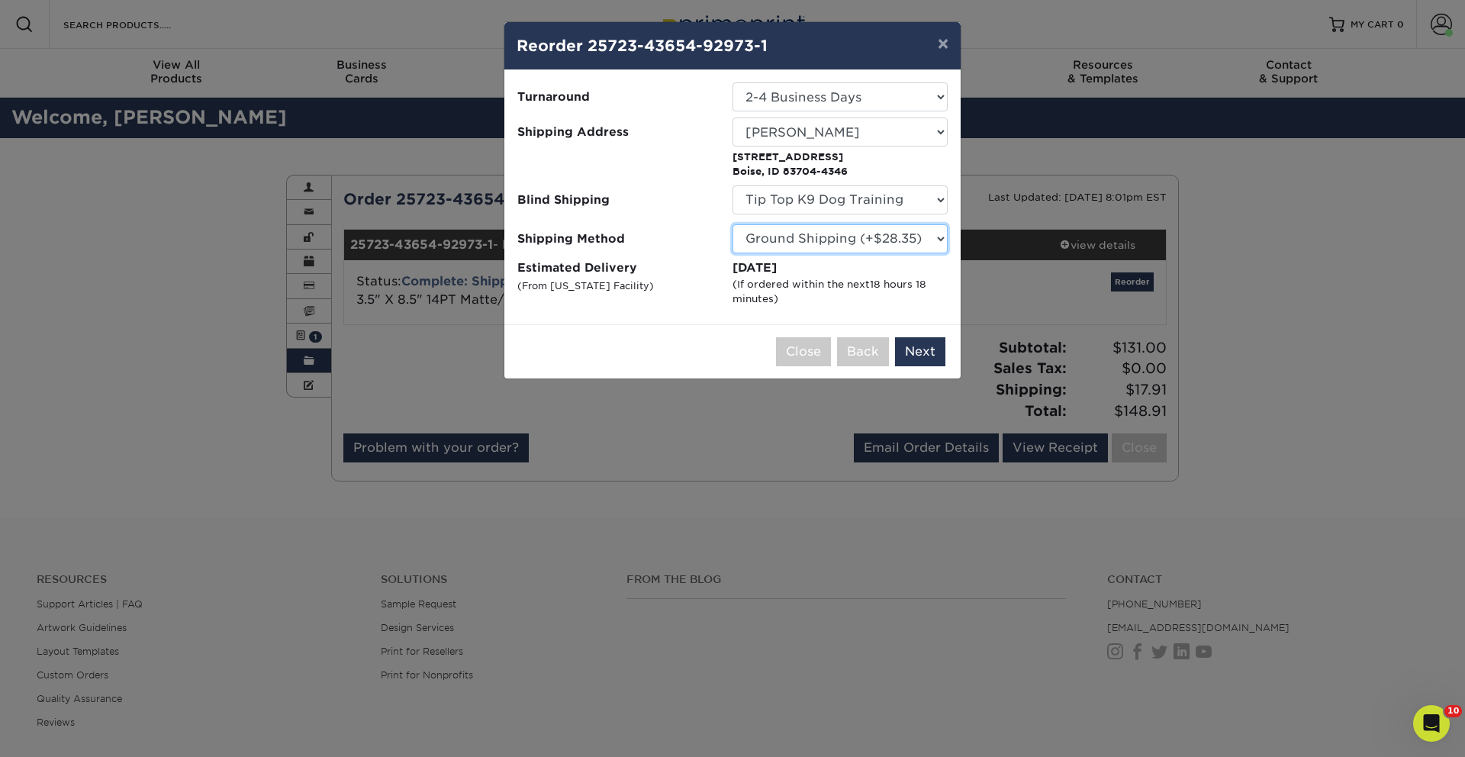
click at [886, 235] on select "Please Select Ground Shipping (+$28.35) 3 Day Shipping Service (+$46.47) 2 Day …" at bounding box center [840, 238] width 215 height 29
click at [733, 224] on select "Please Select Ground Shipping (+$28.35) 3 Day Shipping Service (+$46.47) 2 Day …" at bounding box center [840, 238] width 215 height 29
click at [897, 243] on select "Please Select Ground Shipping (+$28.35) 3 Day Shipping Service (+$46.47) 2 Day …" at bounding box center [840, 238] width 215 height 29
click at [922, 350] on button "Next" at bounding box center [920, 351] width 50 height 29
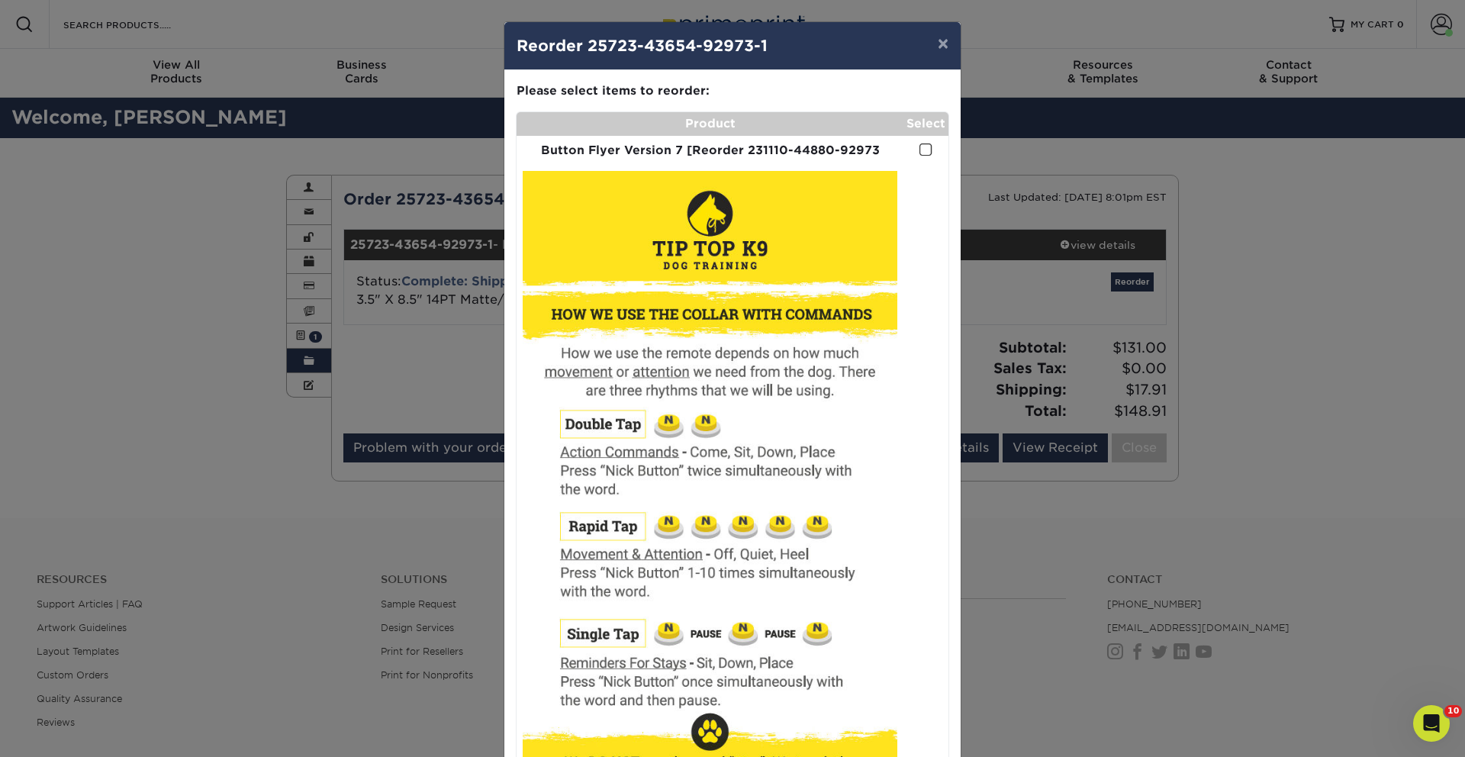
click at [911, 149] on td at bounding box center [926, 151] width 45 height 30
click at [920, 149] on span at bounding box center [926, 150] width 13 height 14
click at [0, 0] on input "checkbox" at bounding box center [0, 0] width 0 height 0
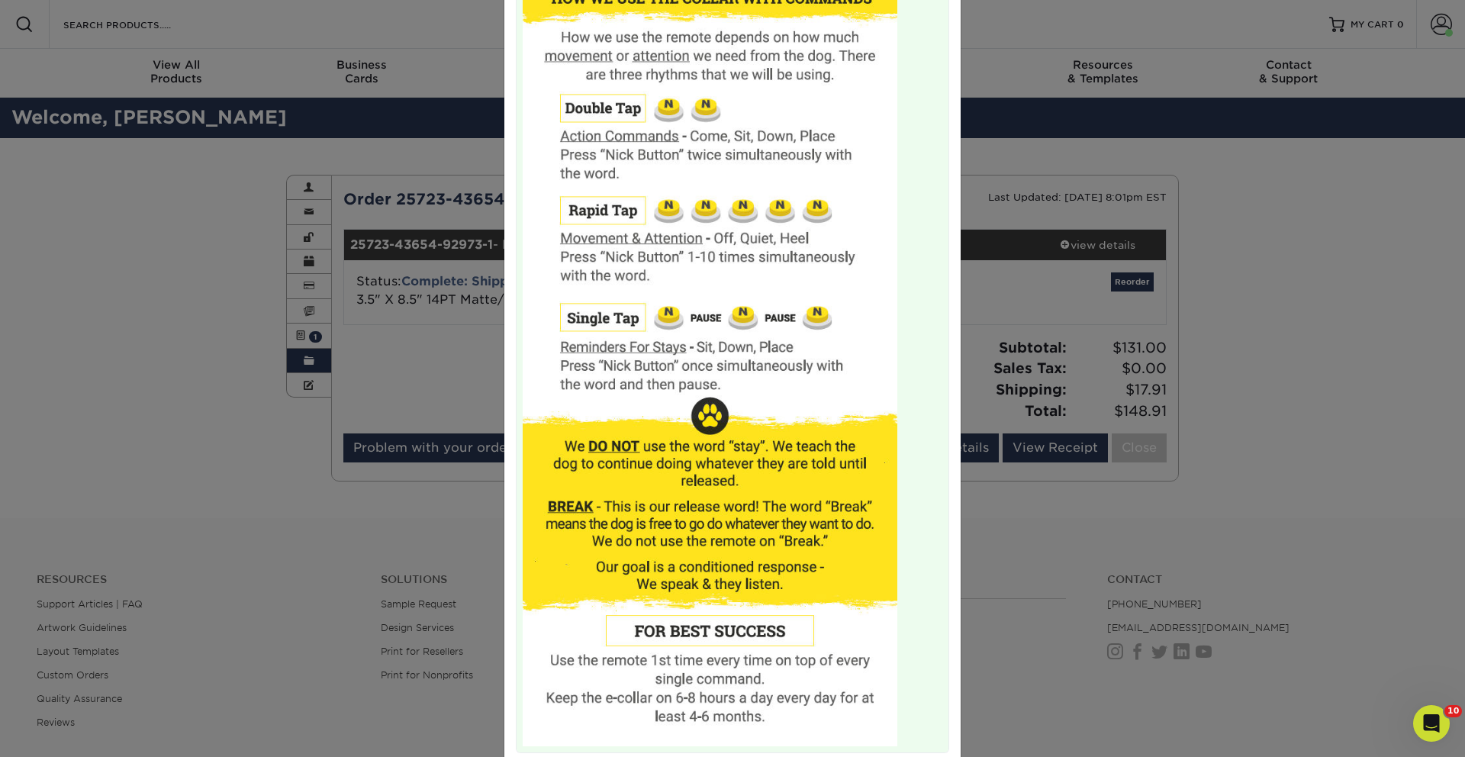
scroll to position [401, 0]
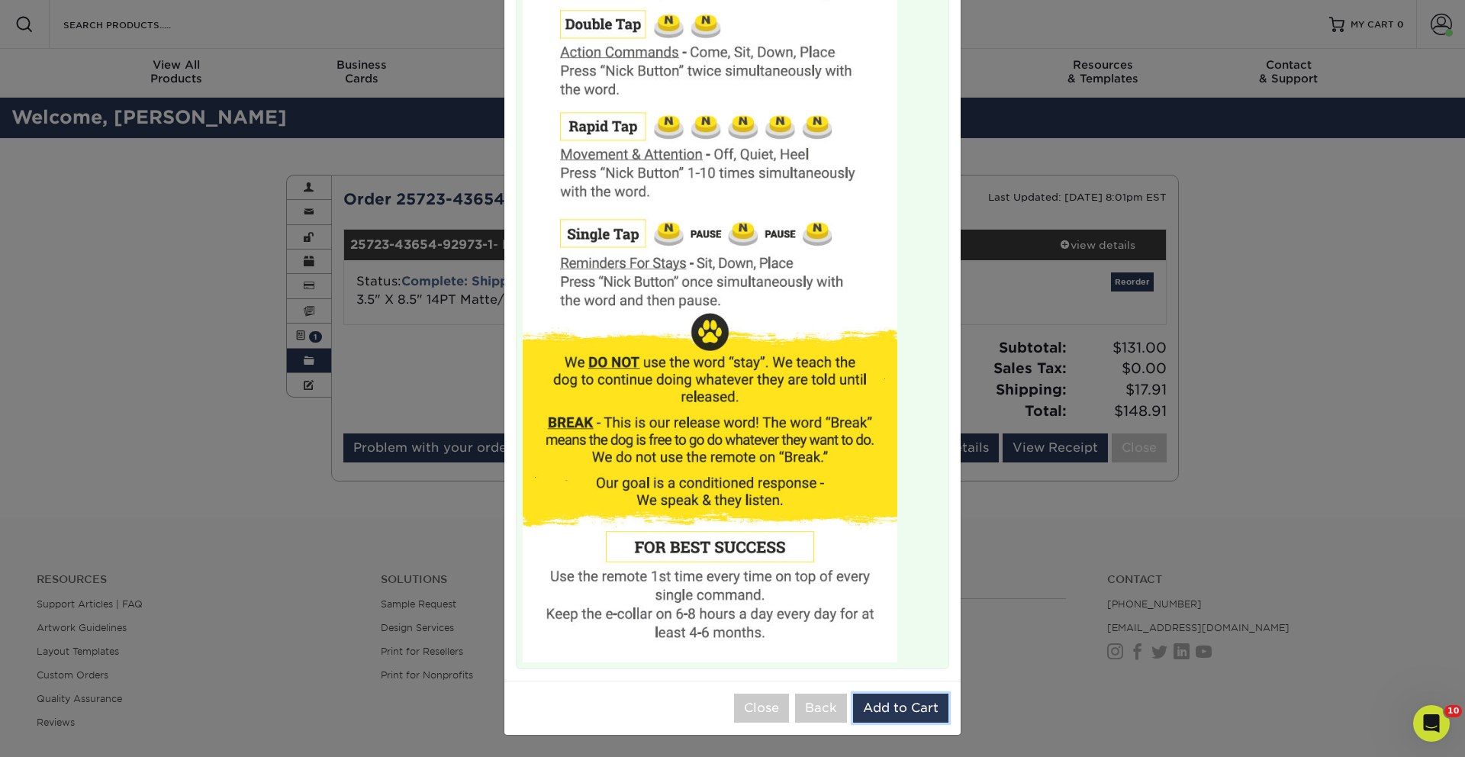
drag, startPoint x: 925, startPoint y: 696, endPoint x: 926, endPoint y: 681, distance: 14.6
click at [924, 696] on button "Add to Cart" at bounding box center [900, 708] width 95 height 29
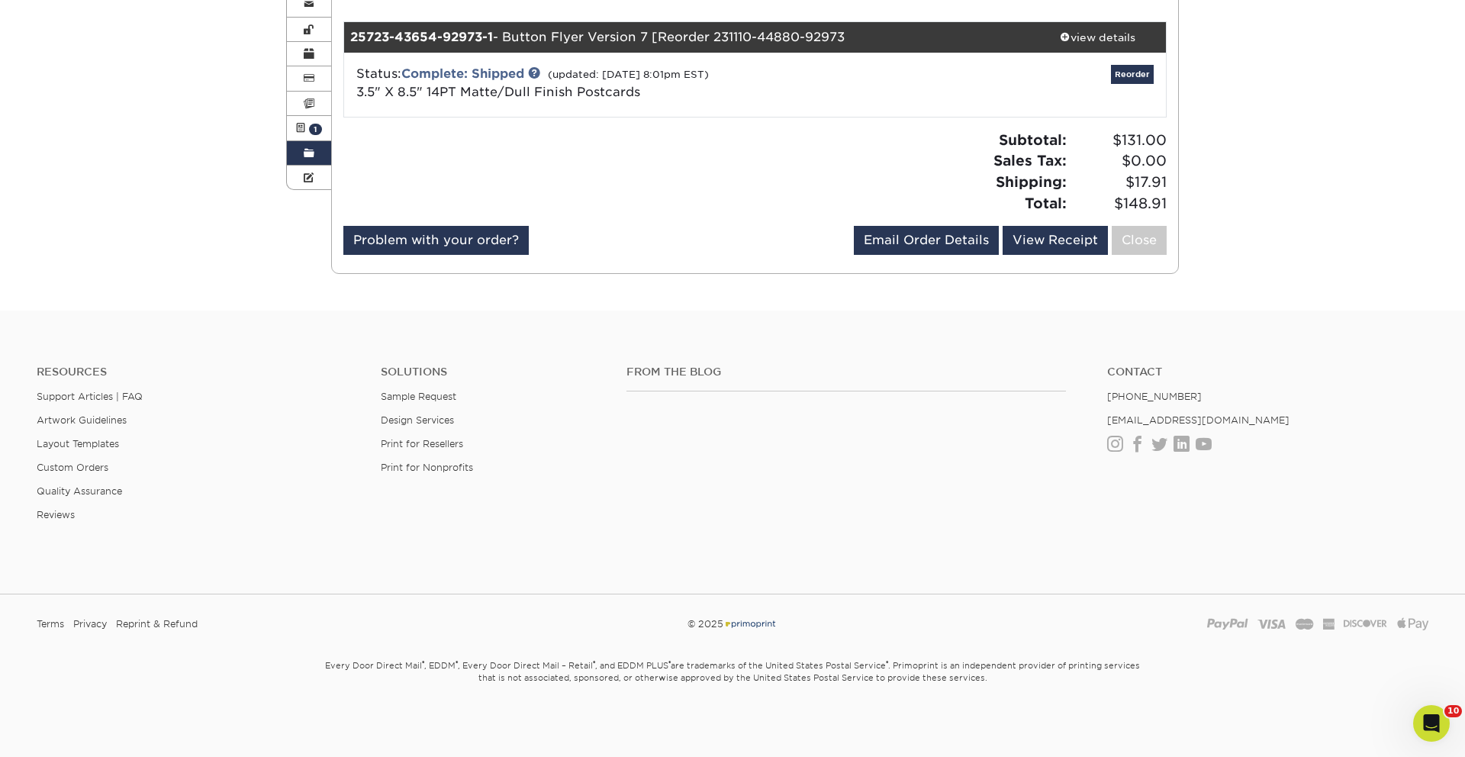
scroll to position [0, 0]
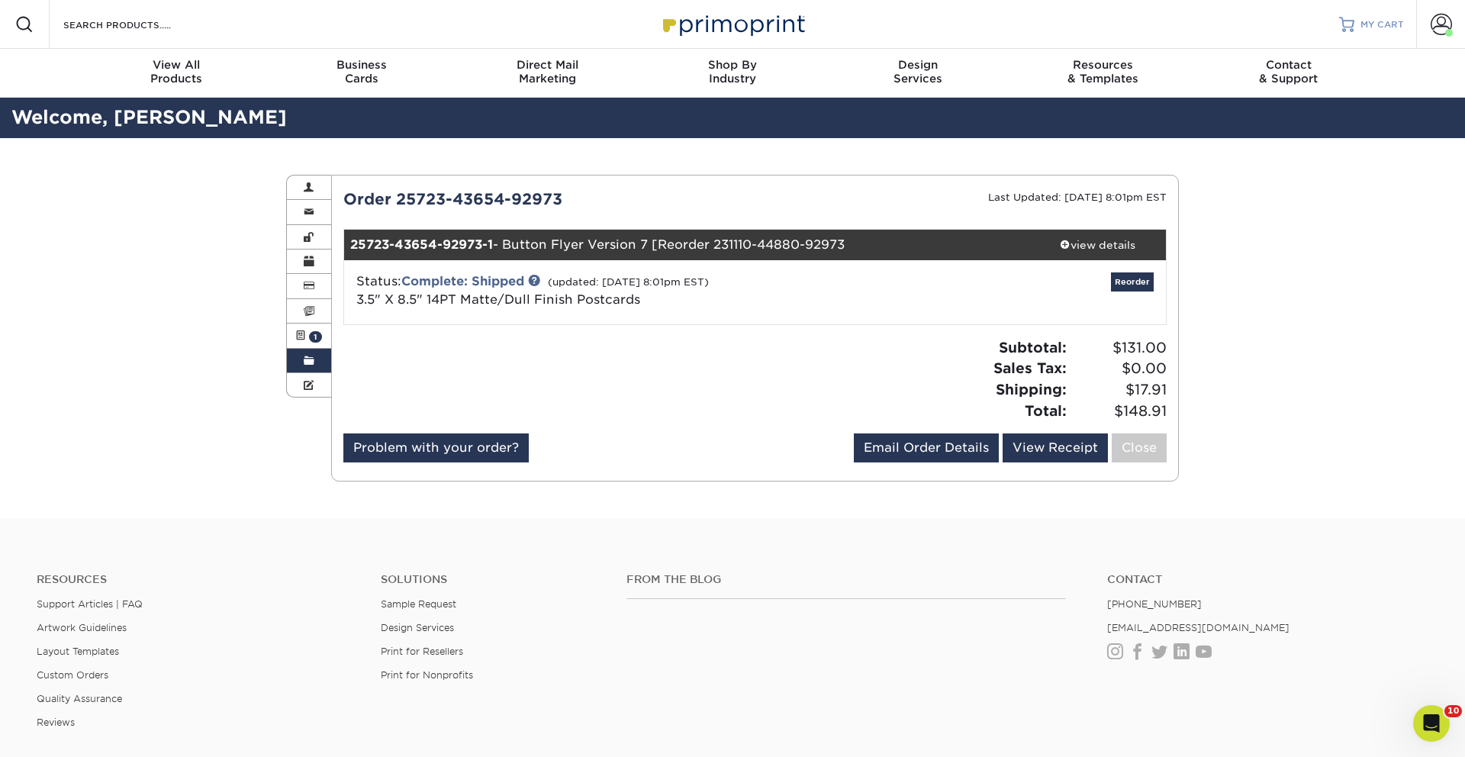
click at [1377, 24] on span "MY CART" at bounding box center [1382, 24] width 43 height 13
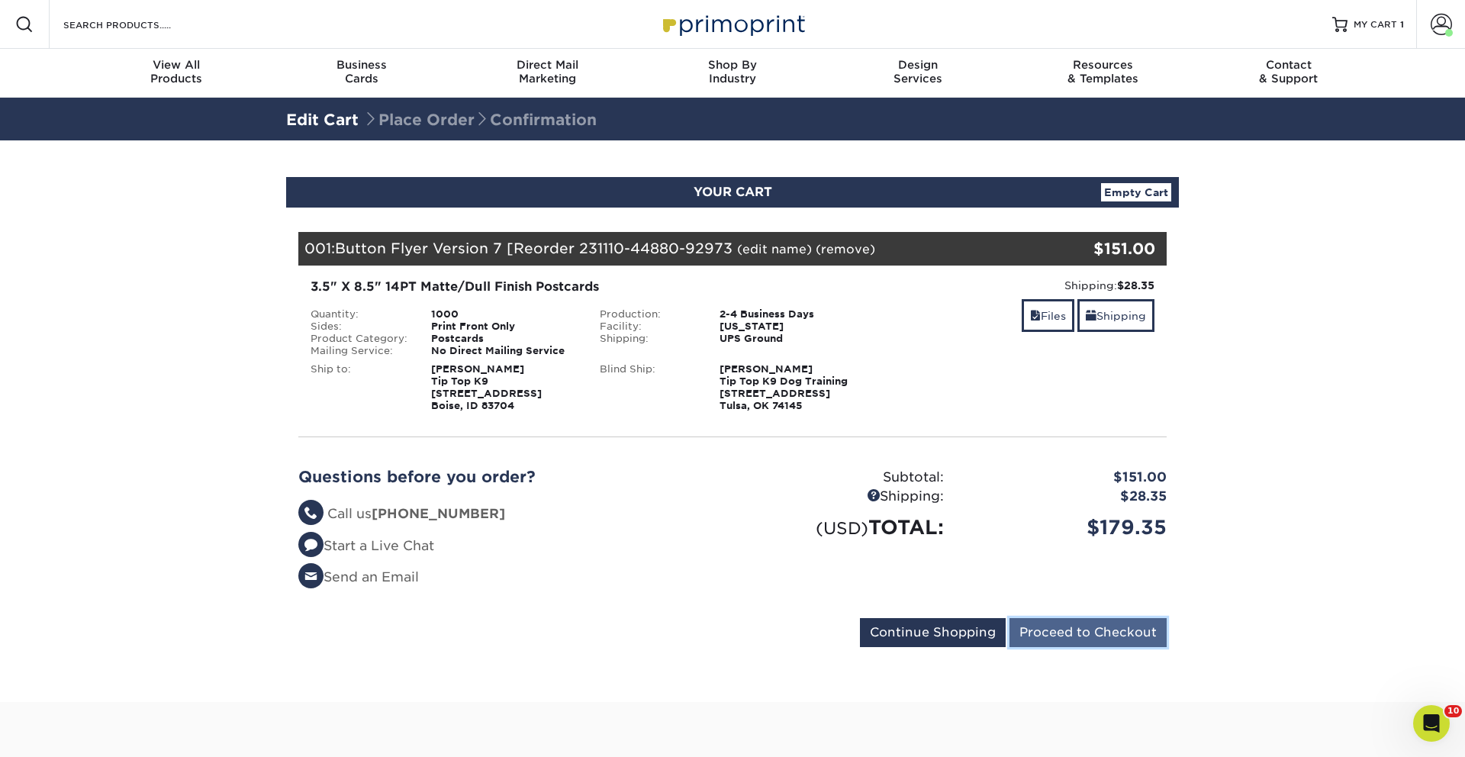
click at [1085, 637] on input "Proceed to Checkout" at bounding box center [1088, 632] width 157 height 29
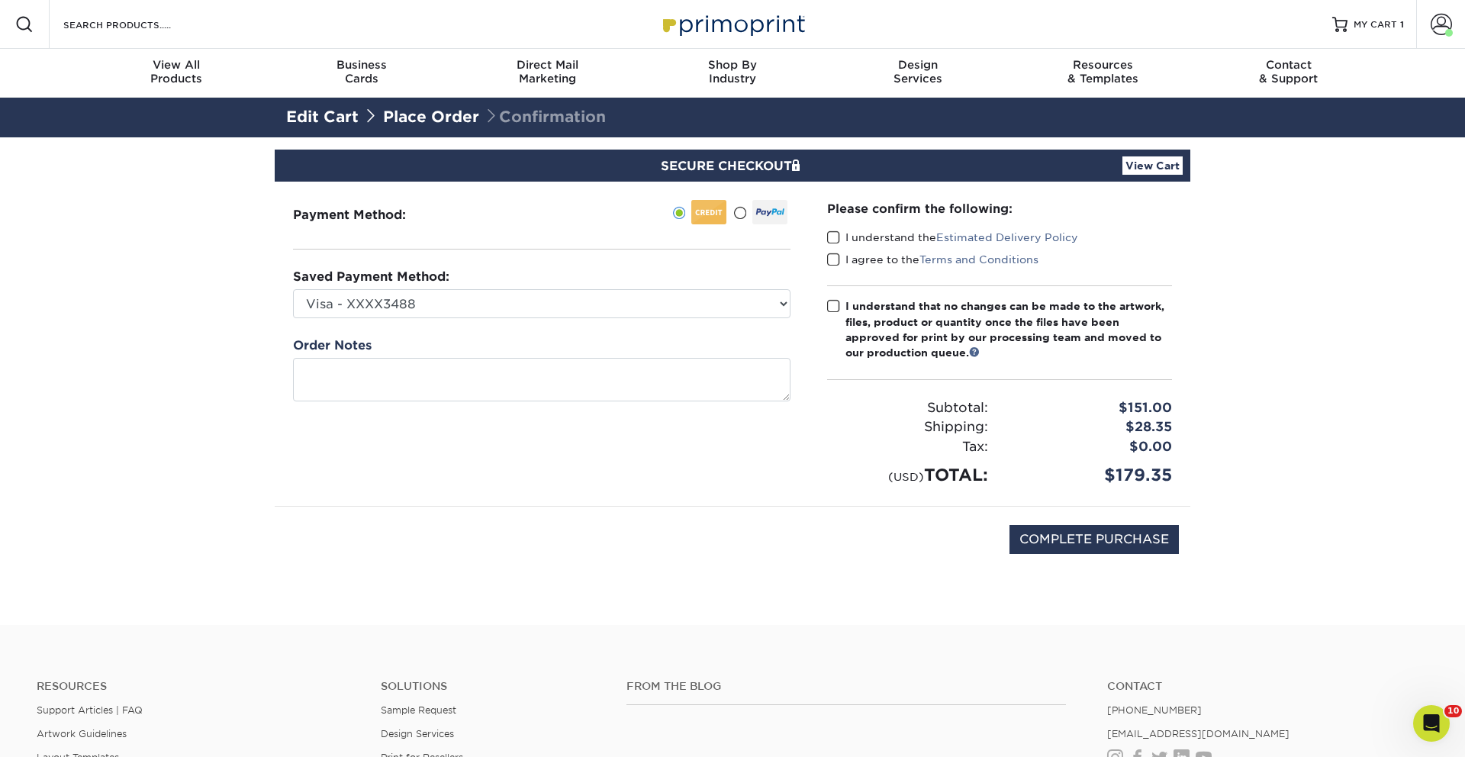
click at [834, 237] on span at bounding box center [833, 237] width 13 height 14
click at [0, 0] on input "I understand the Estimated Delivery Policy" at bounding box center [0, 0] width 0 height 0
click at [831, 257] on span at bounding box center [833, 260] width 13 height 14
click at [0, 0] on input "I agree to the Terms and Conditions" at bounding box center [0, 0] width 0 height 0
click at [829, 304] on span at bounding box center [833, 306] width 13 height 14
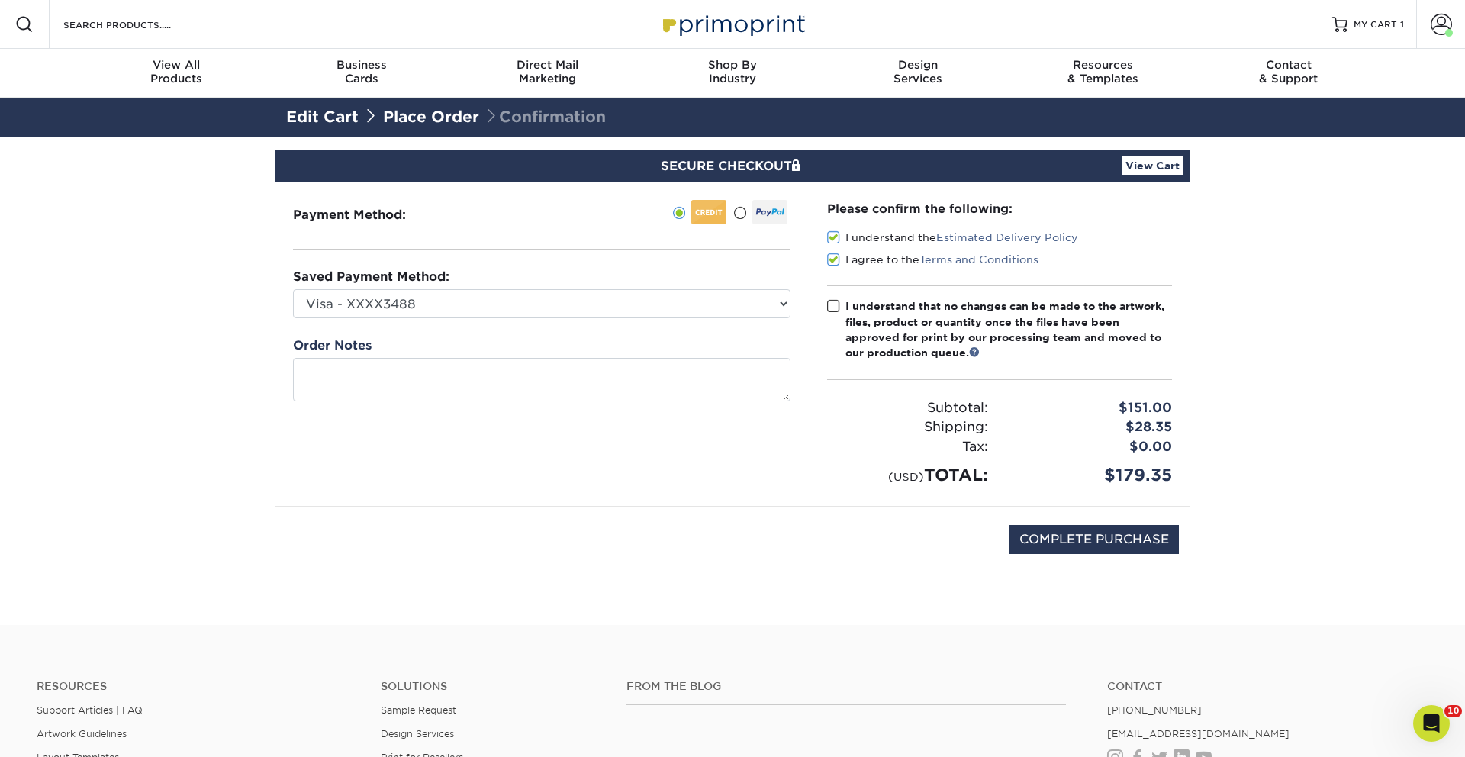
click at [0, 0] on input "I understand that no changes can be made to the artwork, files, product or quan…" at bounding box center [0, 0] width 0 height 0
click at [1146, 162] on link "View Cart" at bounding box center [1153, 165] width 60 height 18
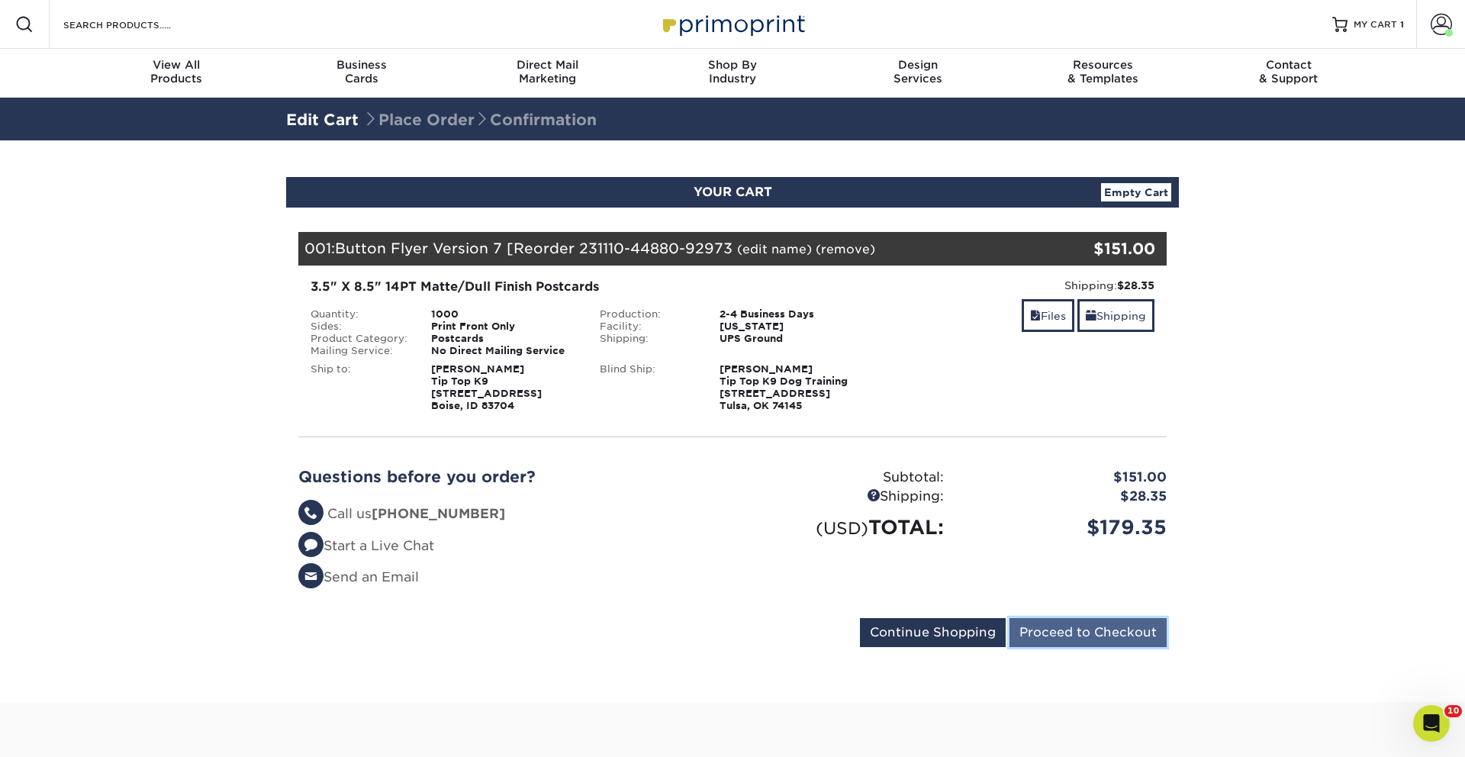
click at [1061, 629] on input "Proceed to Checkout" at bounding box center [1088, 632] width 157 height 29
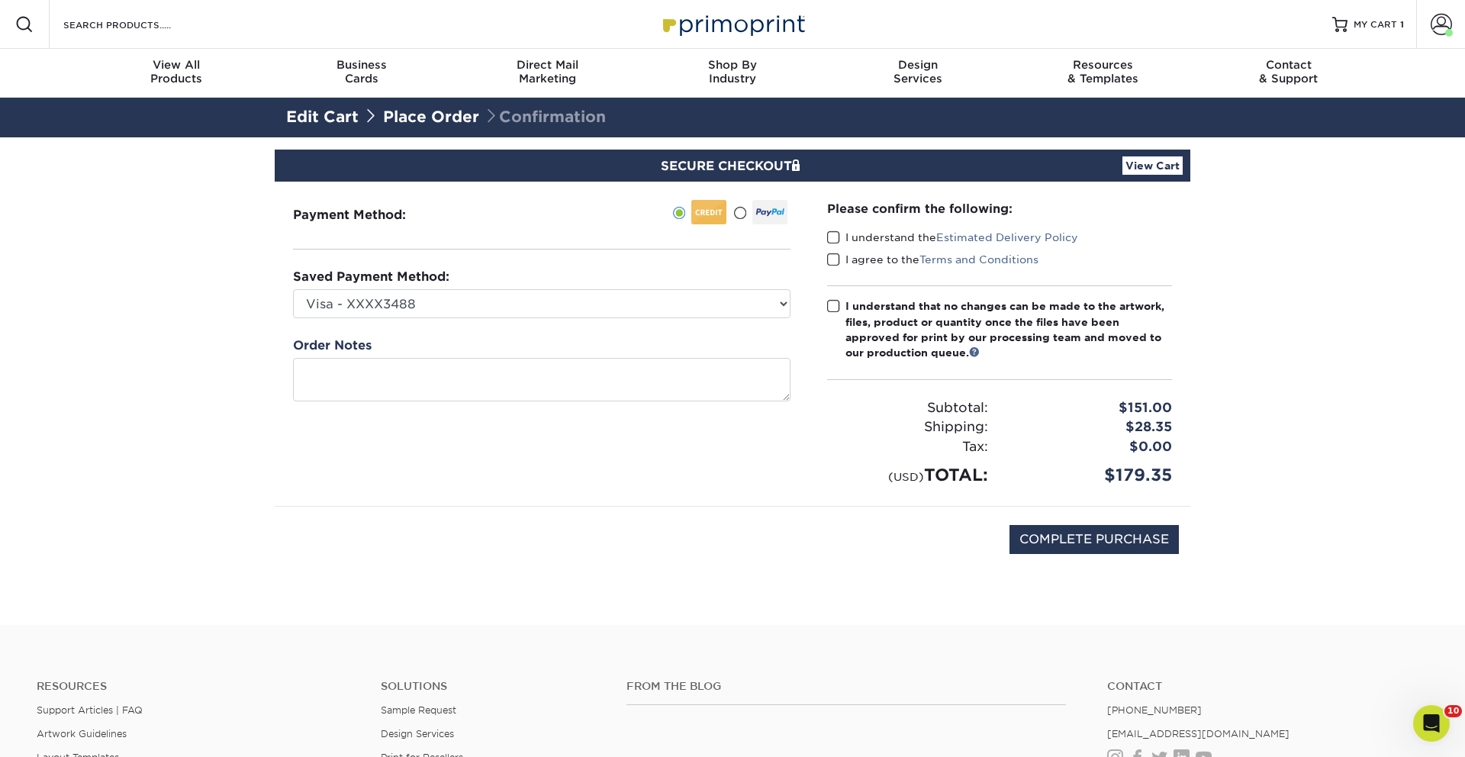
click at [835, 234] on span at bounding box center [833, 237] width 13 height 14
click at [0, 0] on input "I understand the Estimated Delivery Policy" at bounding box center [0, 0] width 0 height 0
drag, startPoint x: 835, startPoint y: 259, endPoint x: 830, endPoint y: 278, distance: 19.1
click at [835, 259] on span at bounding box center [833, 260] width 13 height 14
click at [0, 0] on input "I agree to the Terms and Conditions" at bounding box center [0, 0] width 0 height 0
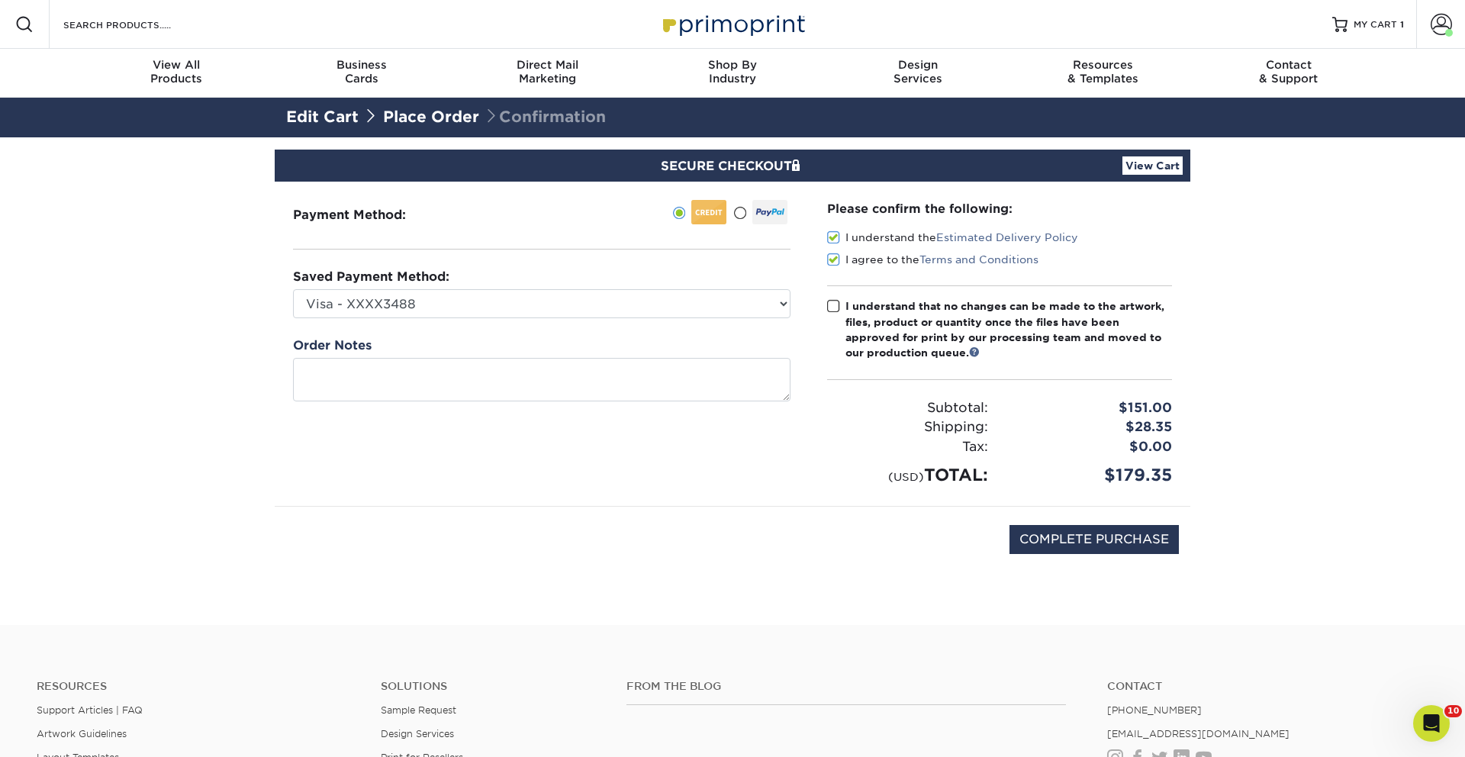
drag, startPoint x: 827, startPoint y: 294, endPoint x: 833, endPoint y: 311, distance: 17.9
click at [829, 298] on div "Please confirm the following: I understand the Estimated Delivery Policy I agre…" at bounding box center [999, 344] width 345 height 288
click at [833, 311] on span at bounding box center [833, 306] width 13 height 14
click at [0, 0] on input "I understand that no changes can be made to the artwork, files, product or quan…" at bounding box center [0, 0] width 0 height 0
drag, startPoint x: 1122, startPoint y: 551, endPoint x: 1114, endPoint y: 547, distance: 8.5
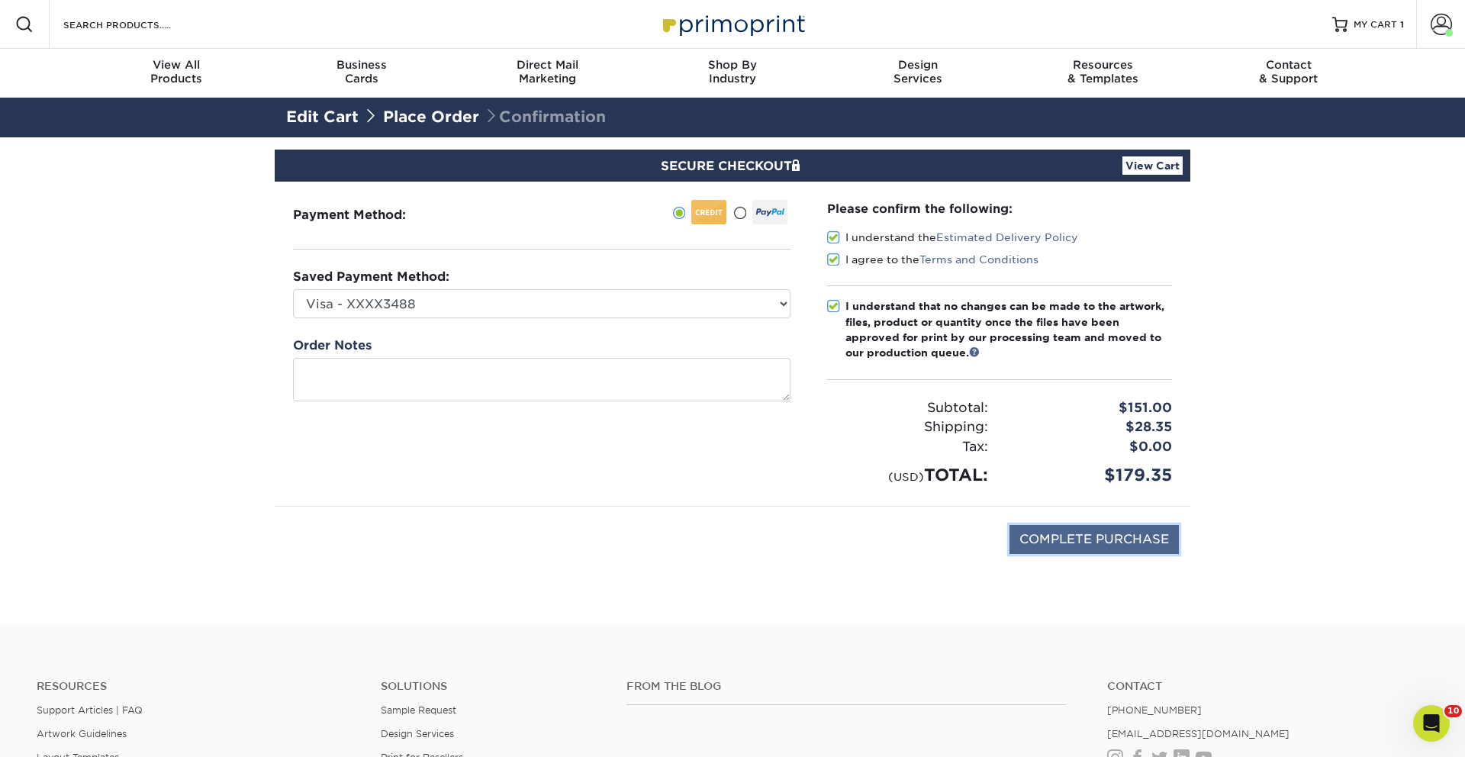
click at [1121, 550] on input "COMPLETE PURCHASE" at bounding box center [1094, 539] width 169 height 29
type input "PROCESSING, PLEASE WAIT..."
